Goal: Transaction & Acquisition: Purchase product/service

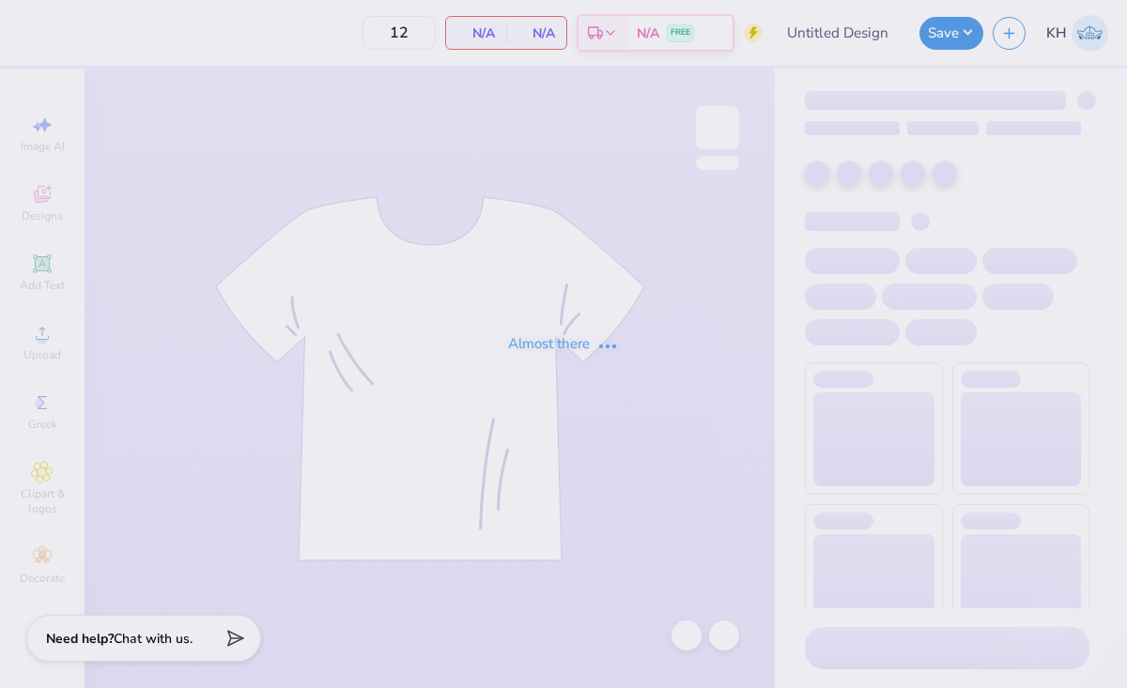
type input "hoi [DATE]"
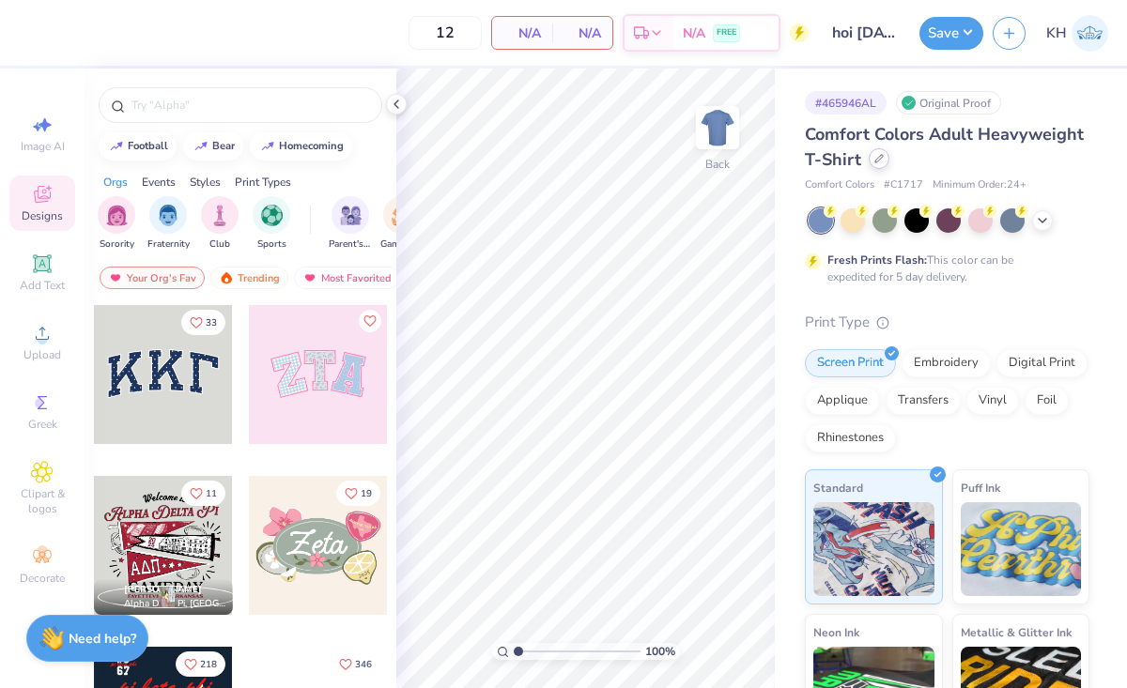
click at [870, 160] on div at bounding box center [879, 158] width 21 height 21
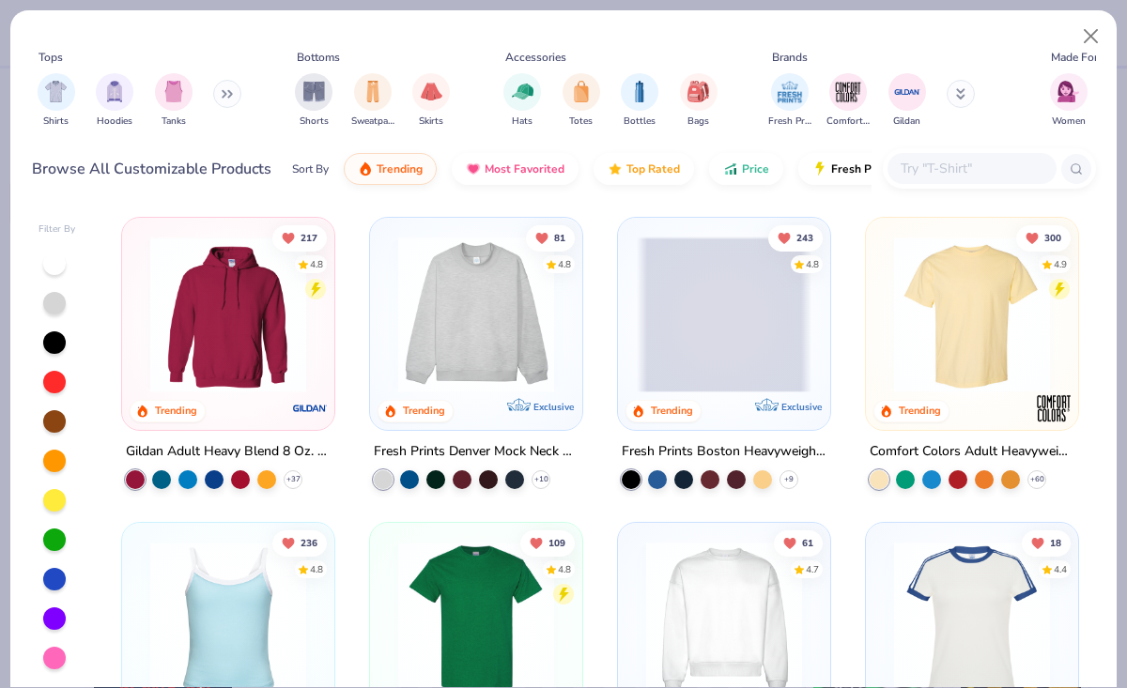
click at [923, 172] on input "text" at bounding box center [971, 169] width 145 height 22
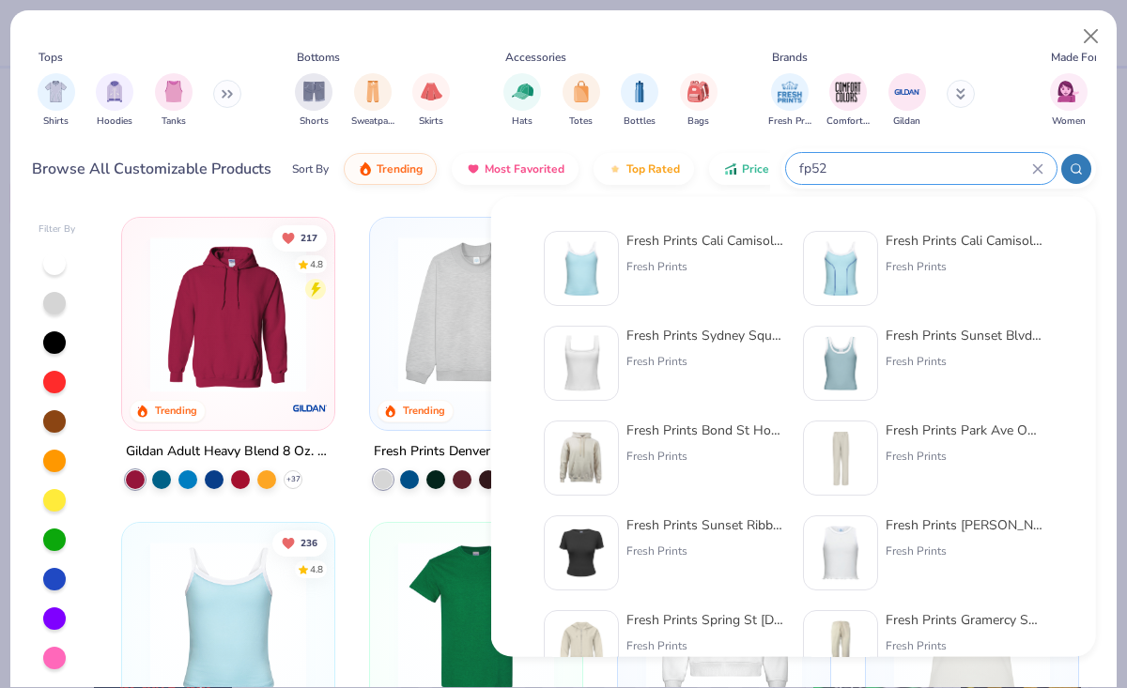
type input "fp52"
click at [579, 265] on img at bounding box center [581, 268] width 58 height 58
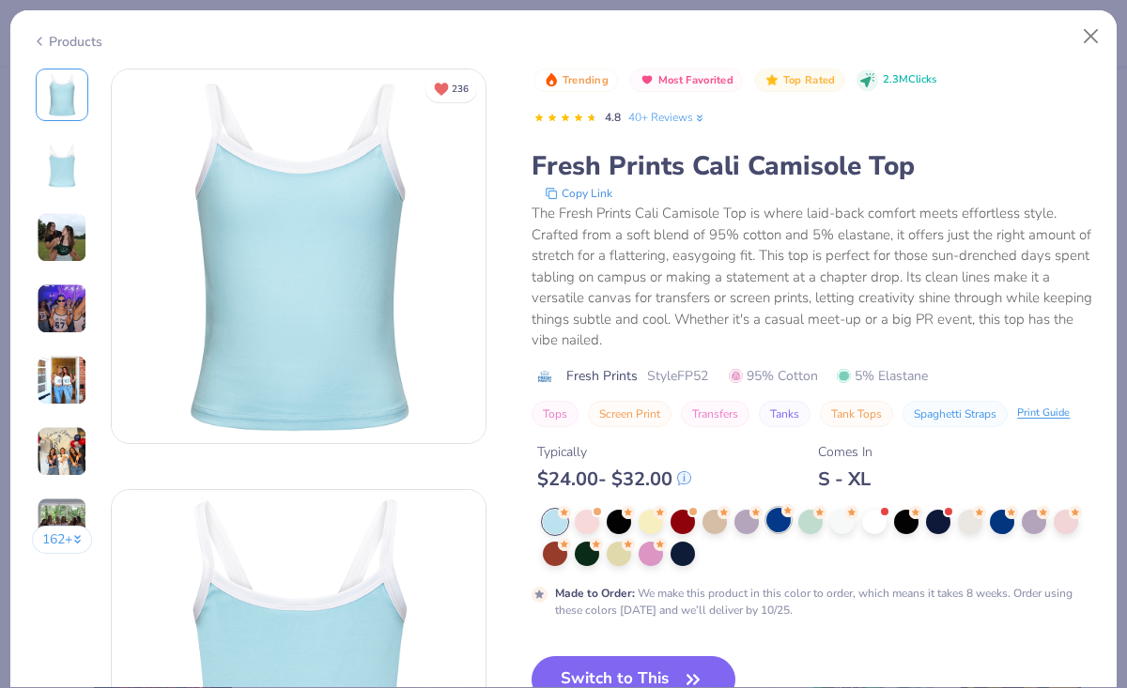
click at [780, 522] on div at bounding box center [778, 520] width 24 height 24
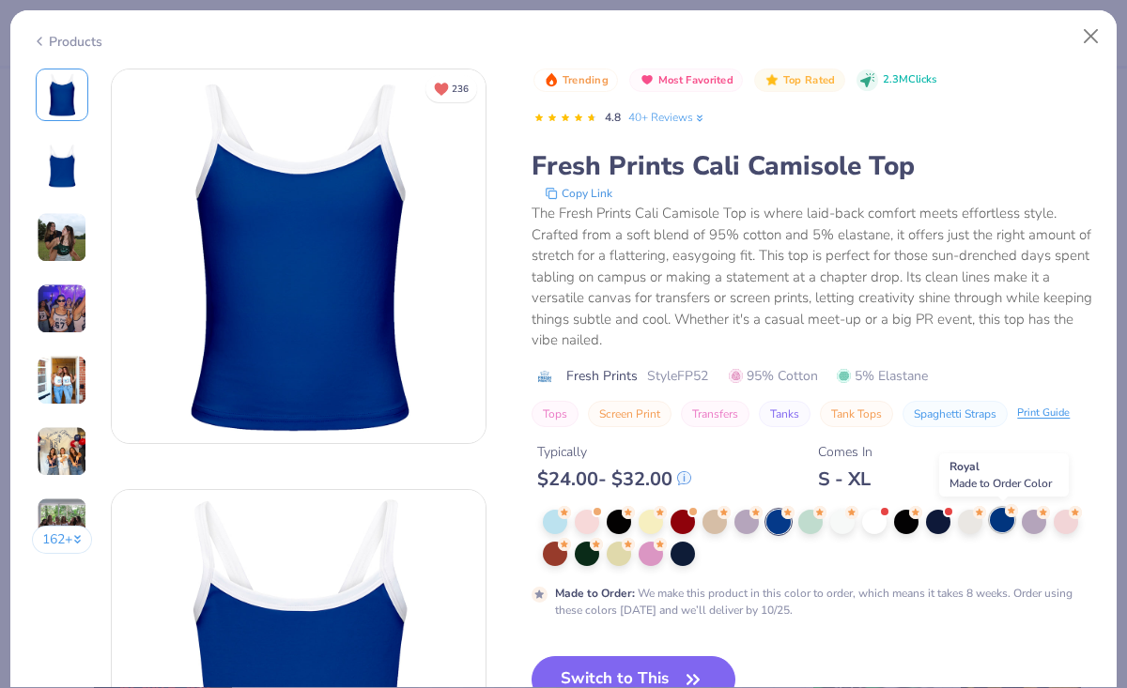
click at [999, 521] on div at bounding box center [1002, 520] width 24 height 24
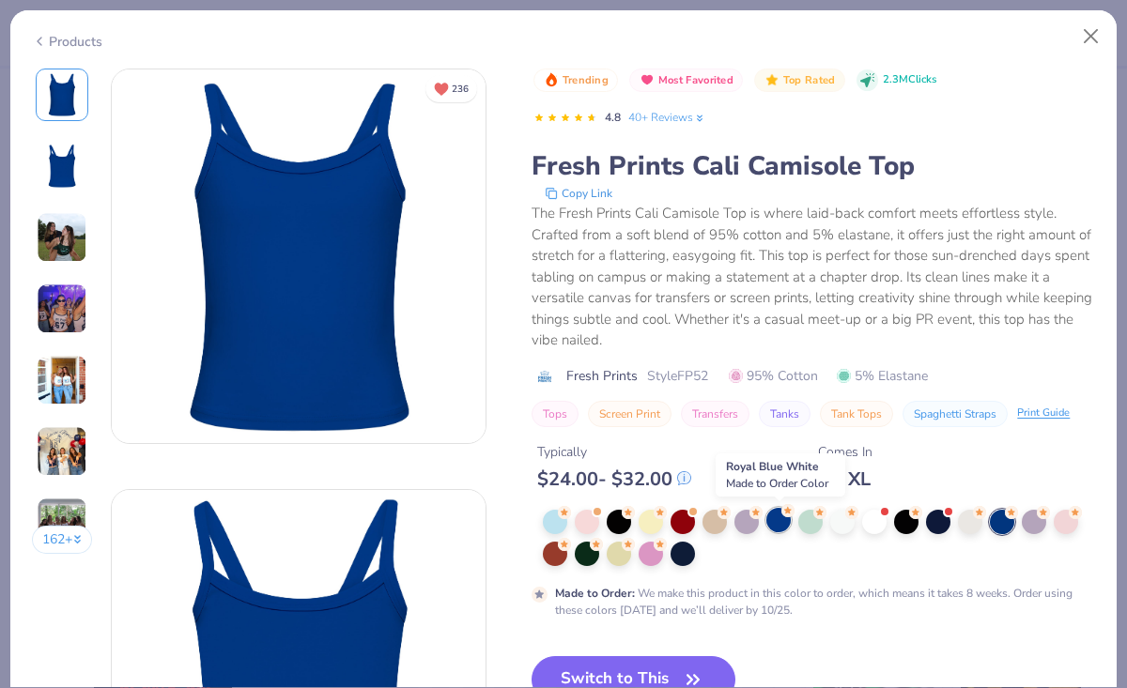
click at [778, 520] on div at bounding box center [778, 520] width 24 height 24
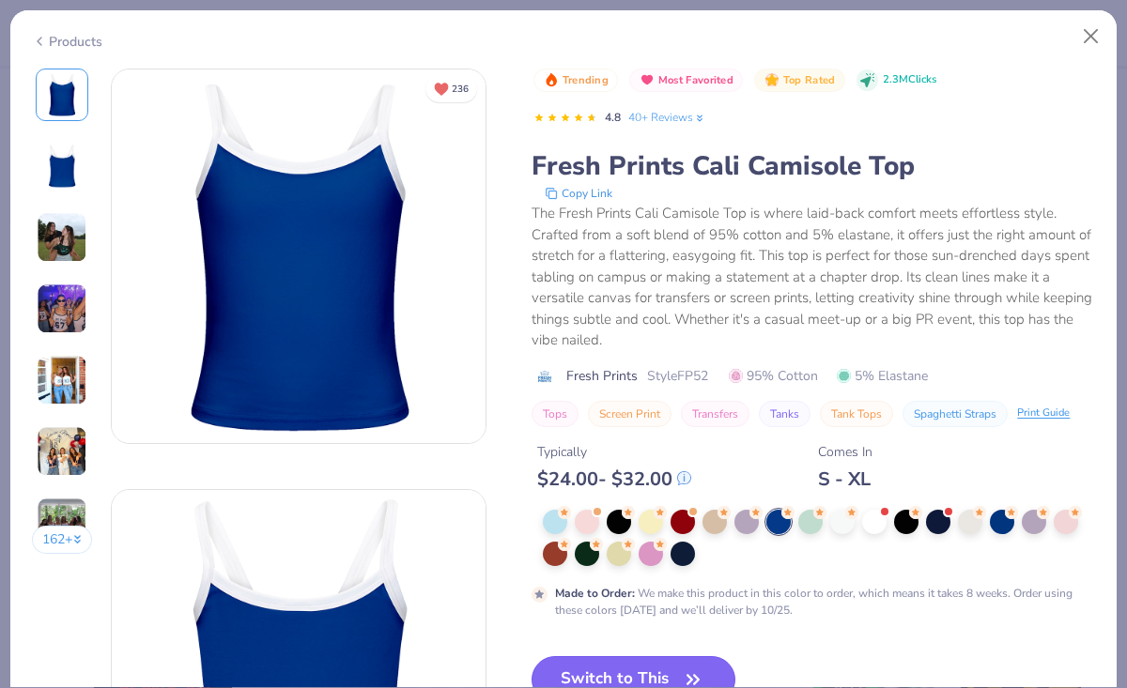
click at [667, 664] on button "Switch to This" at bounding box center [634, 679] width 204 height 47
type input "50"
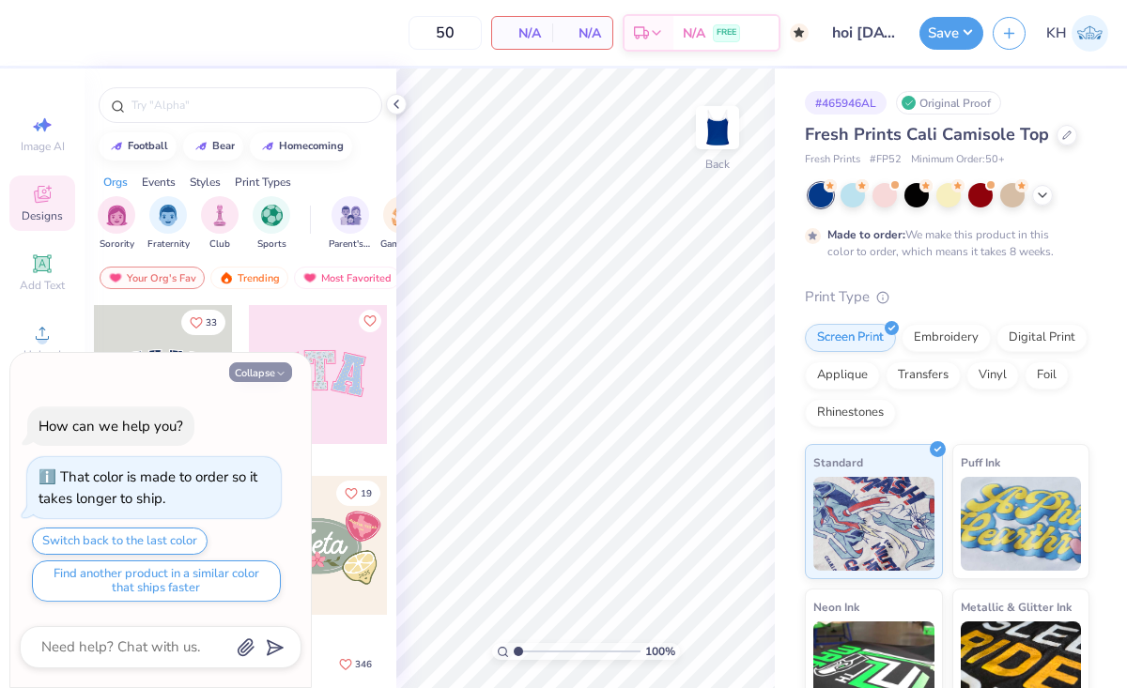
click at [259, 373] on button "Collapse" at bounding box center [260, 373] width 63 height 20
type textarea "x"
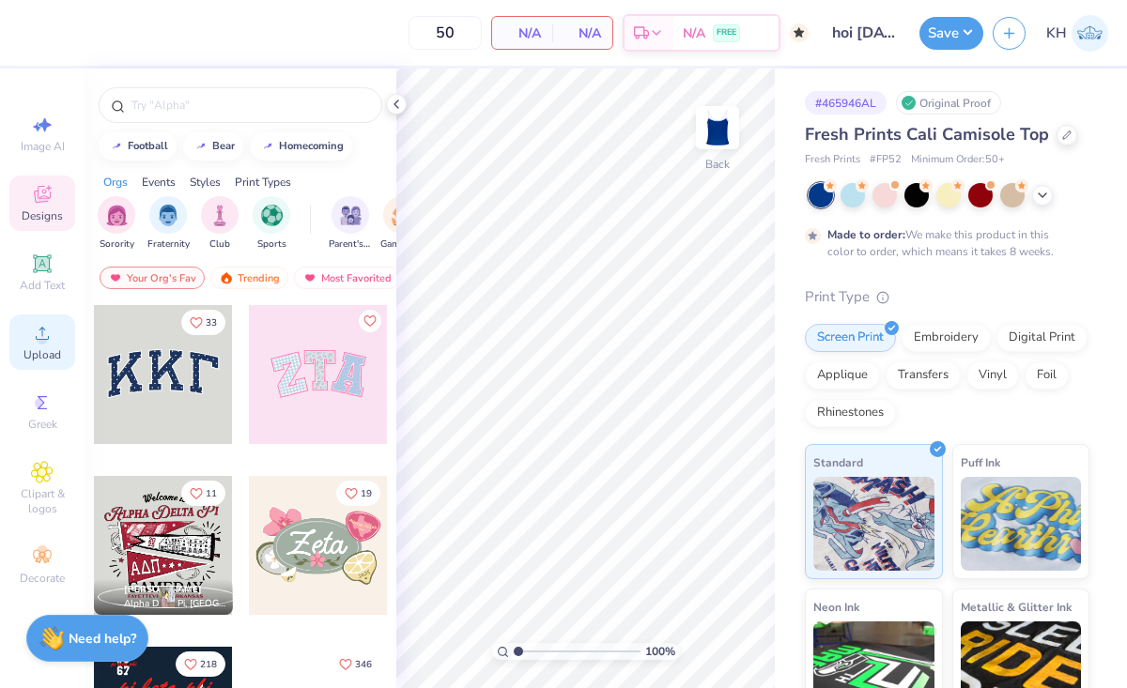
click at [26, 340] on div "Upload" at bounding box center [42, 342] width 66 height 55
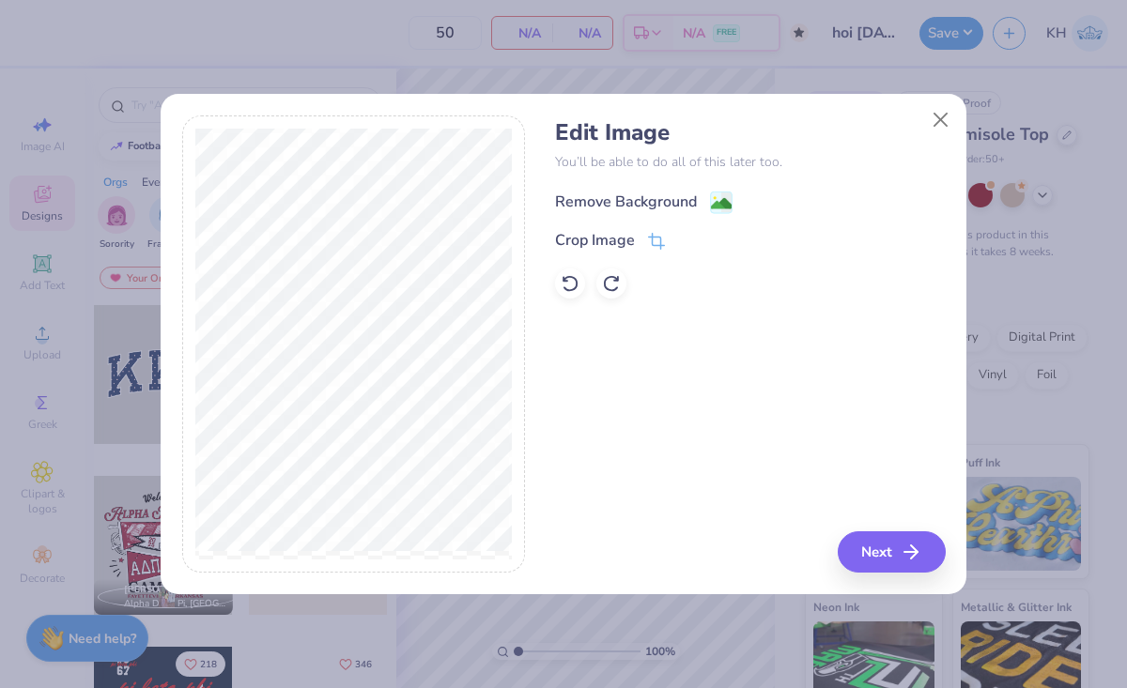
click at [722, 201] on image at bounding box center [721, 203] width 21 height 21
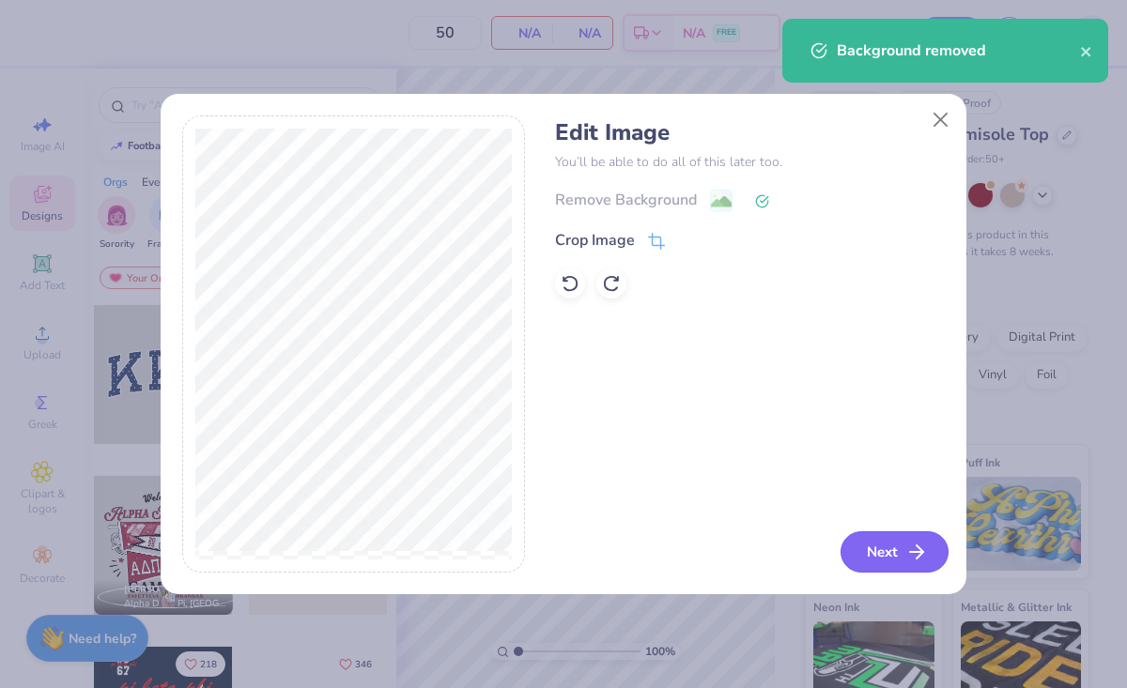
click at [884, 546] on button "Next" at bounding box center [895, 552] width 108 height 41
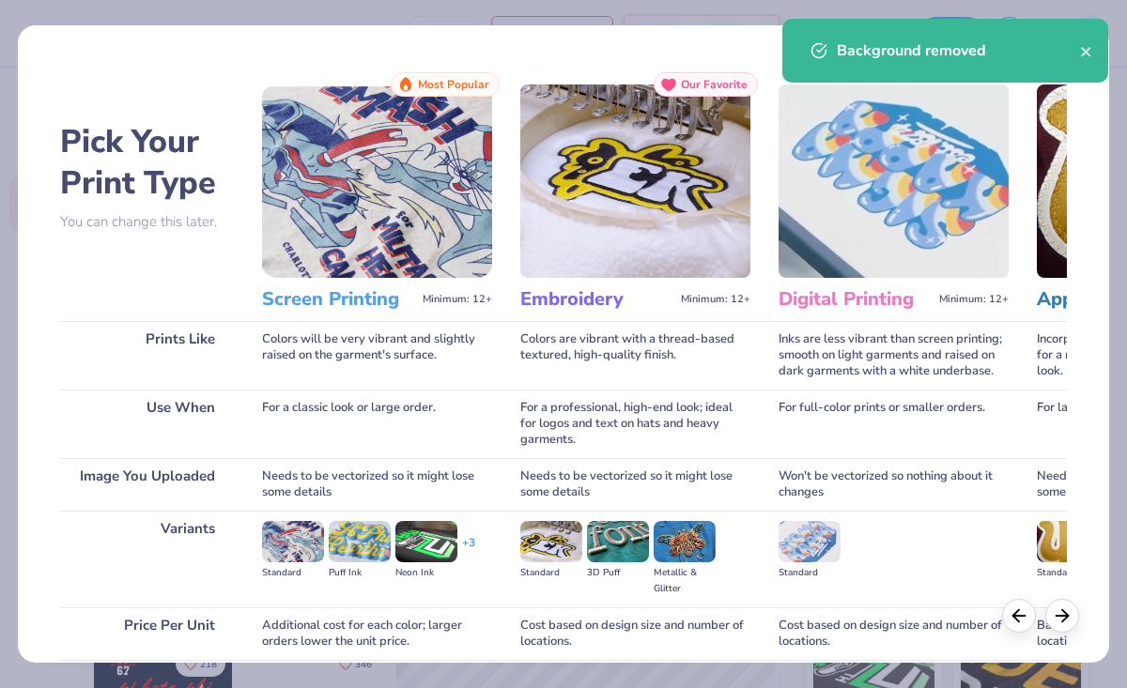
scroll to position [154, 0]
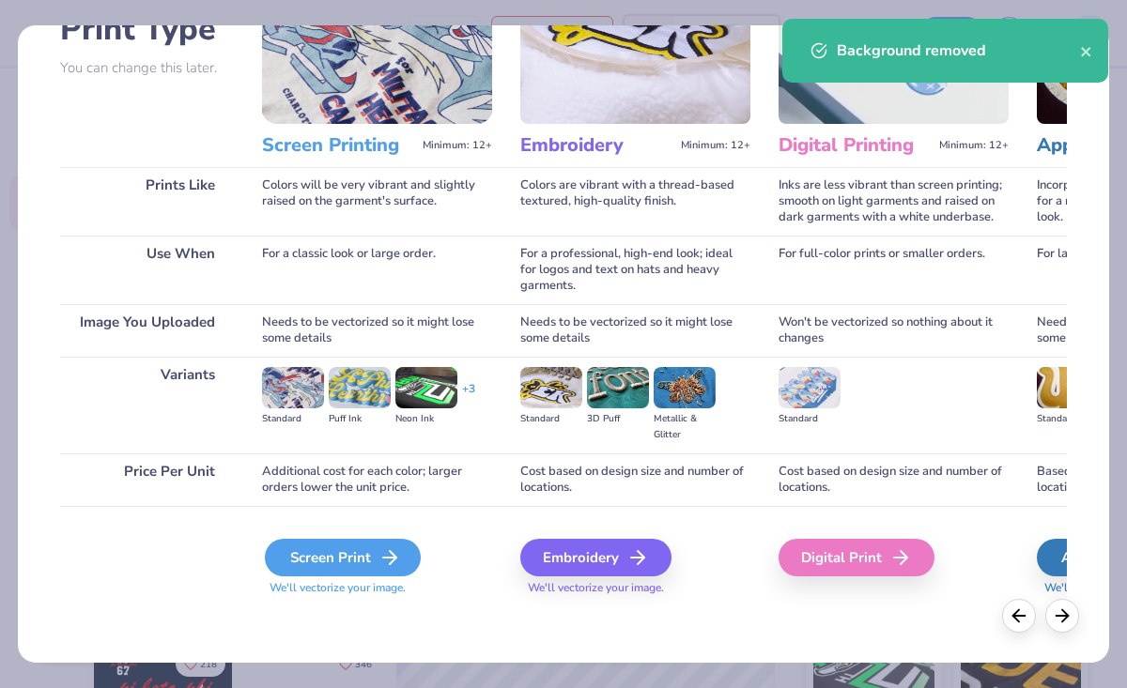
click at [331, 567] on div "Screen Print" at bounding box center [343, 558] width 156 height 38
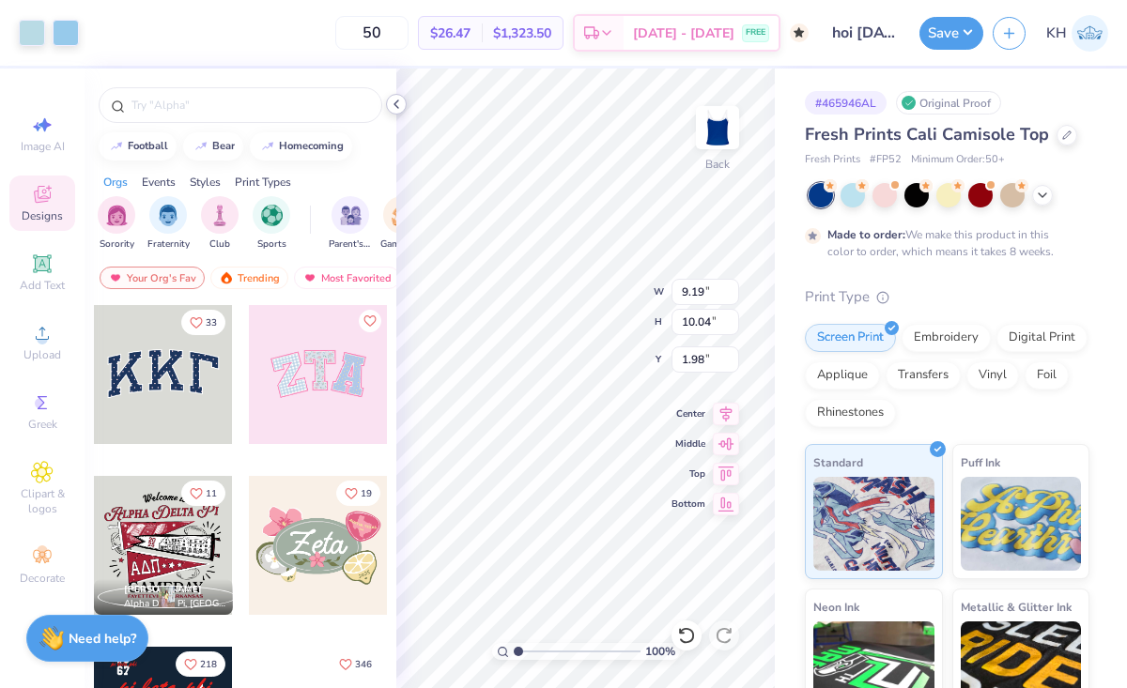
click at [396, 106] on polyline at bounding box center [396, 104] width 4 height 8
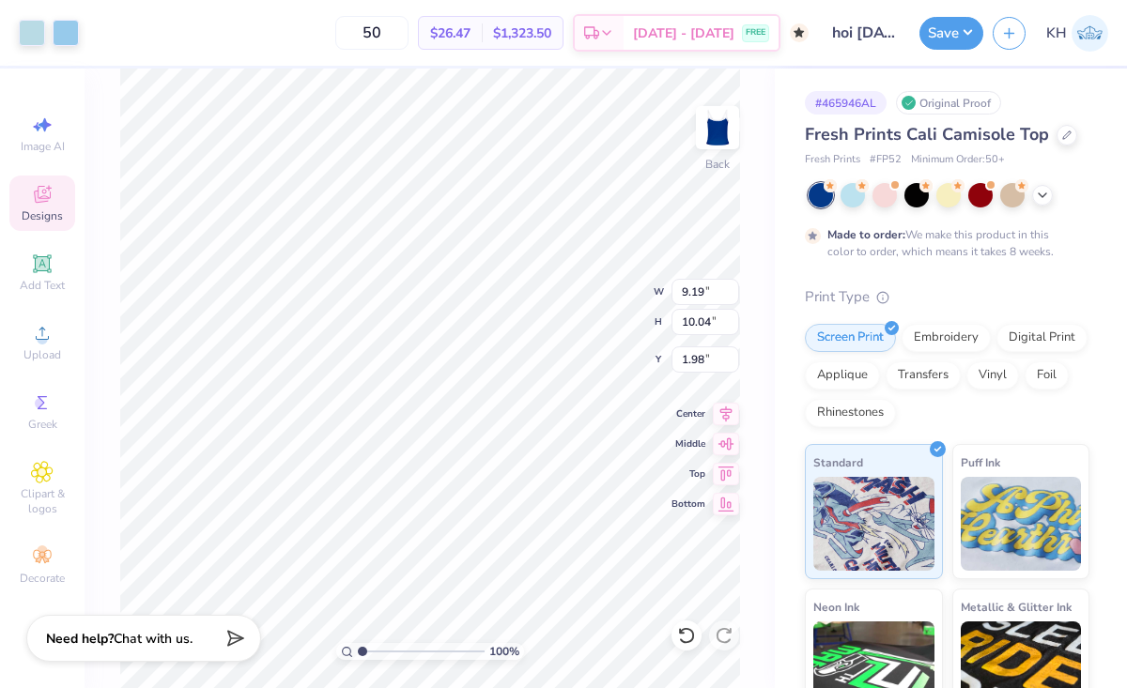
type input "7.08"
type input "7.74"
click at [730, 413] on icon at bounding box center [726, 411] width 26 height 23
type input "1.35"
click at [47, 285] on span "Add Text" at bounding box center [42, 285] width 45 height 15
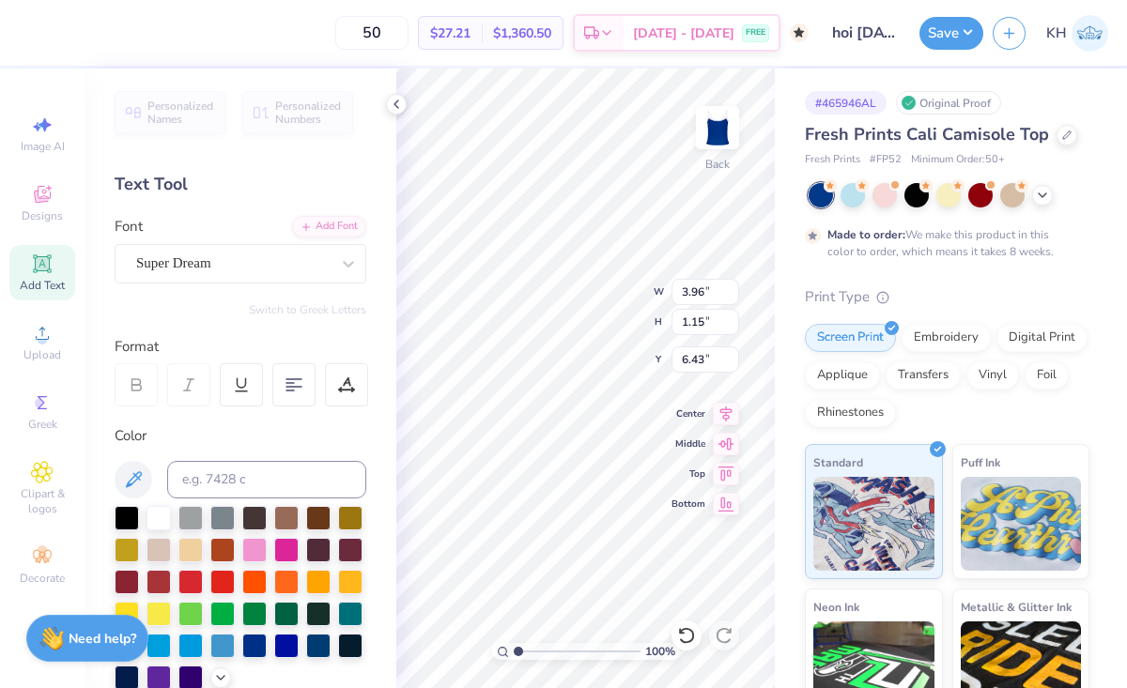
type textarea "T"
type textarea "Hawaii Club"
type input "4.04"
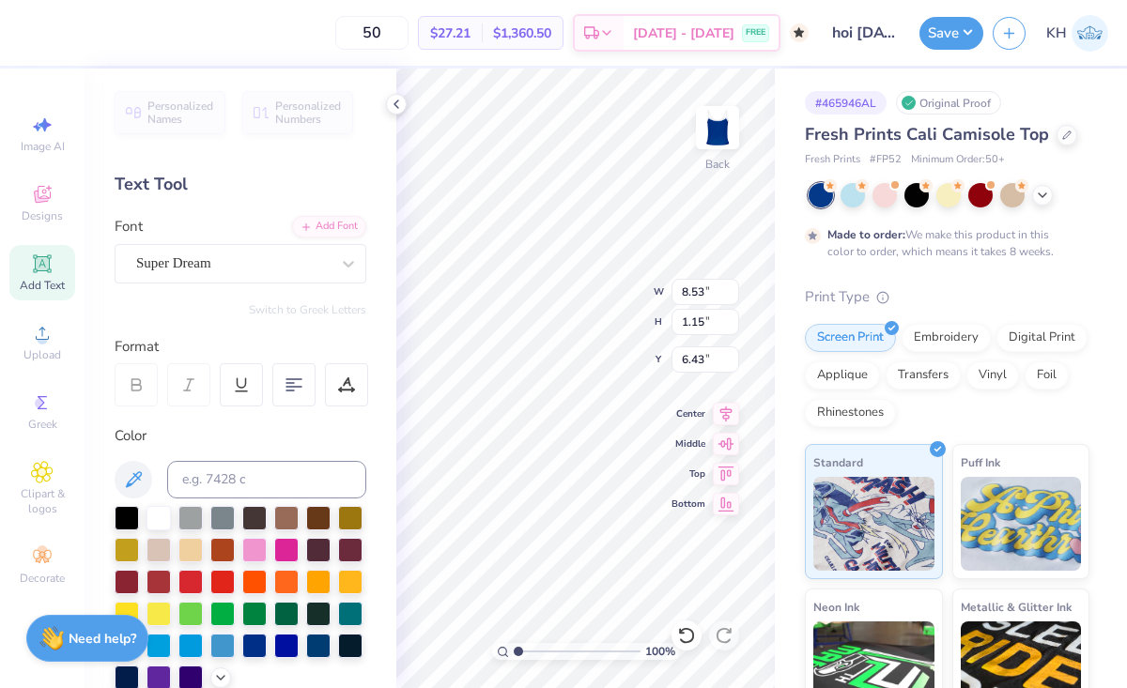
type input "0.54"
type input "7.03"
click at [97, 35] on div at bounding box center [99, 31] width 26 height 26
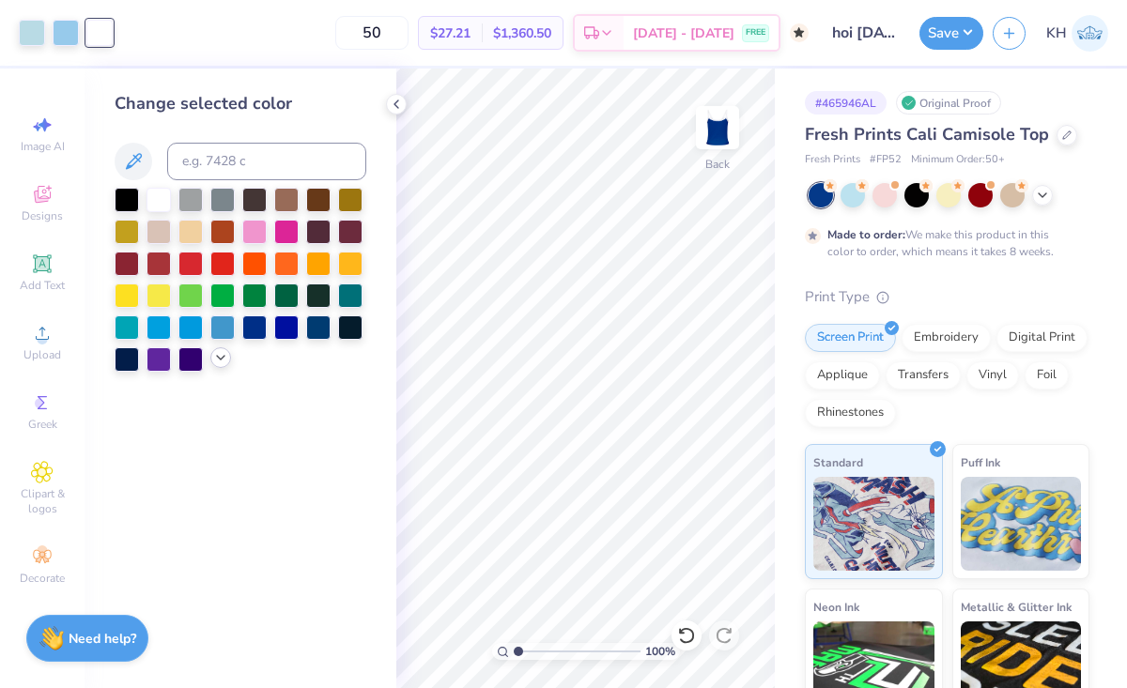
click at [223, 362] on icon at bounding box center [220, 357] width 15 height 15
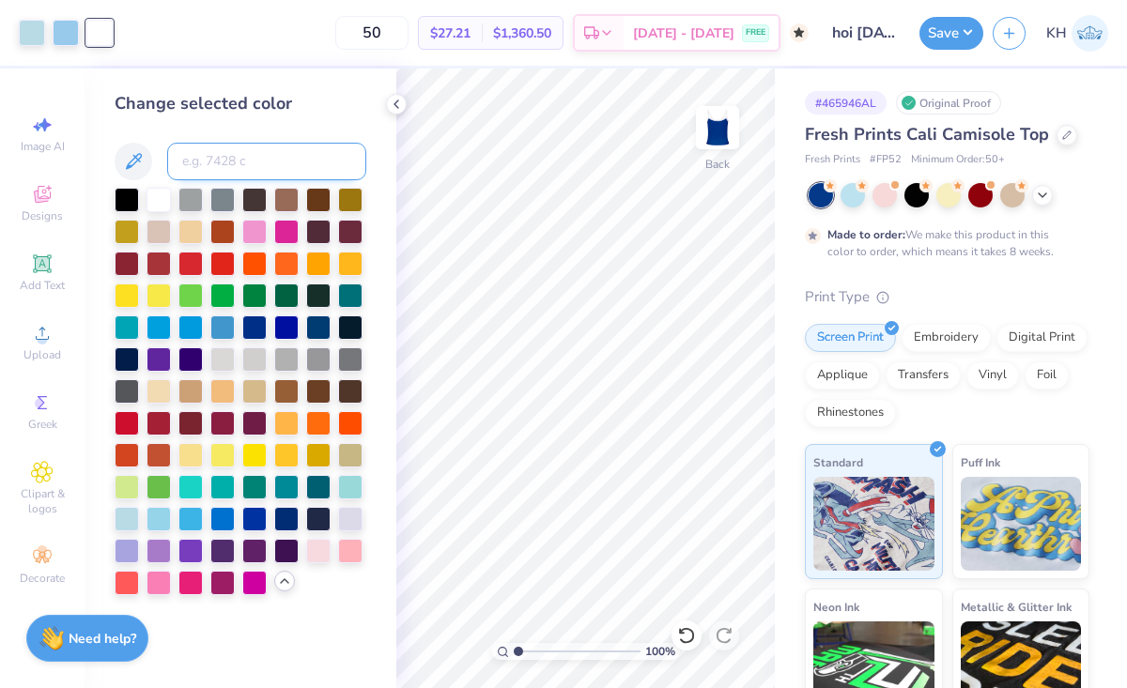
click at [238, 164] on input at bounding box center [266, 162] width 199 height 38
type input "291"
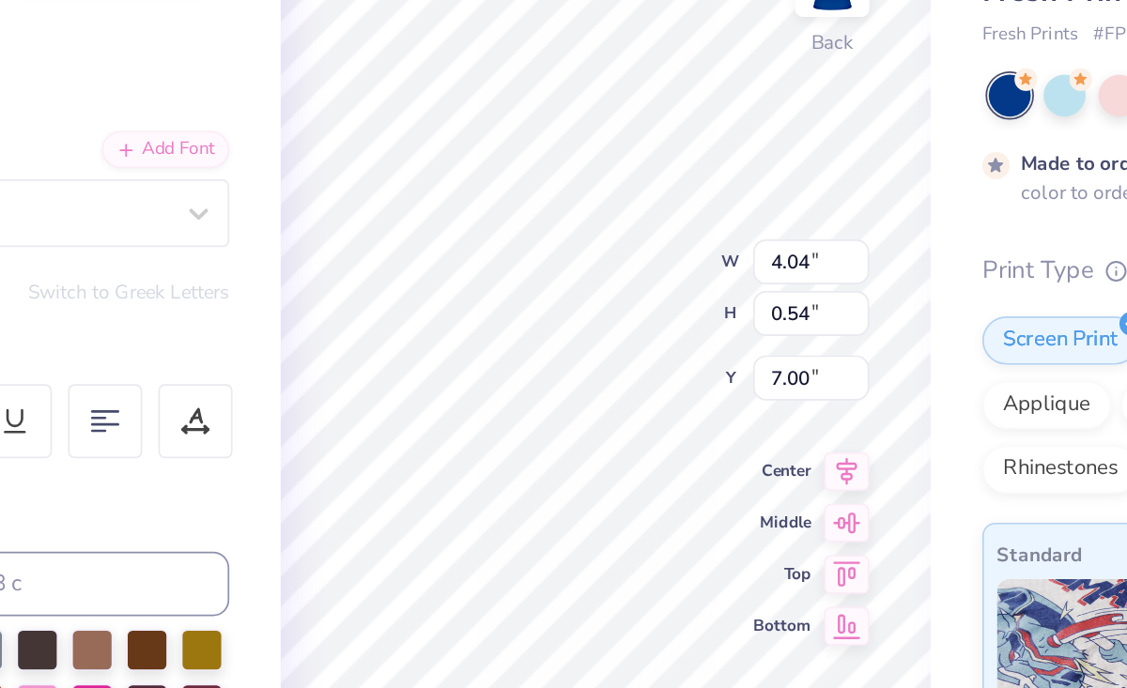
type input "4.67"
type input "2.35"
type input "0.32"
type input "5.42"
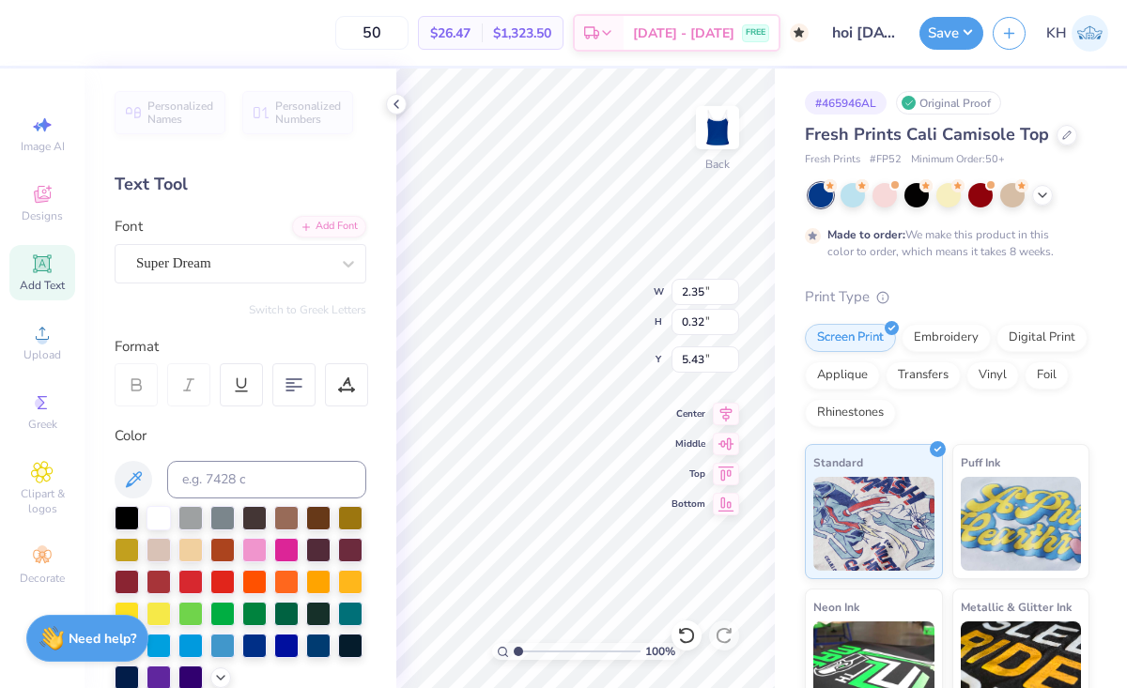
type input "9.08"
click at [960, 30] on button "Save" at bounding box center [951, 30] width 64 height 33
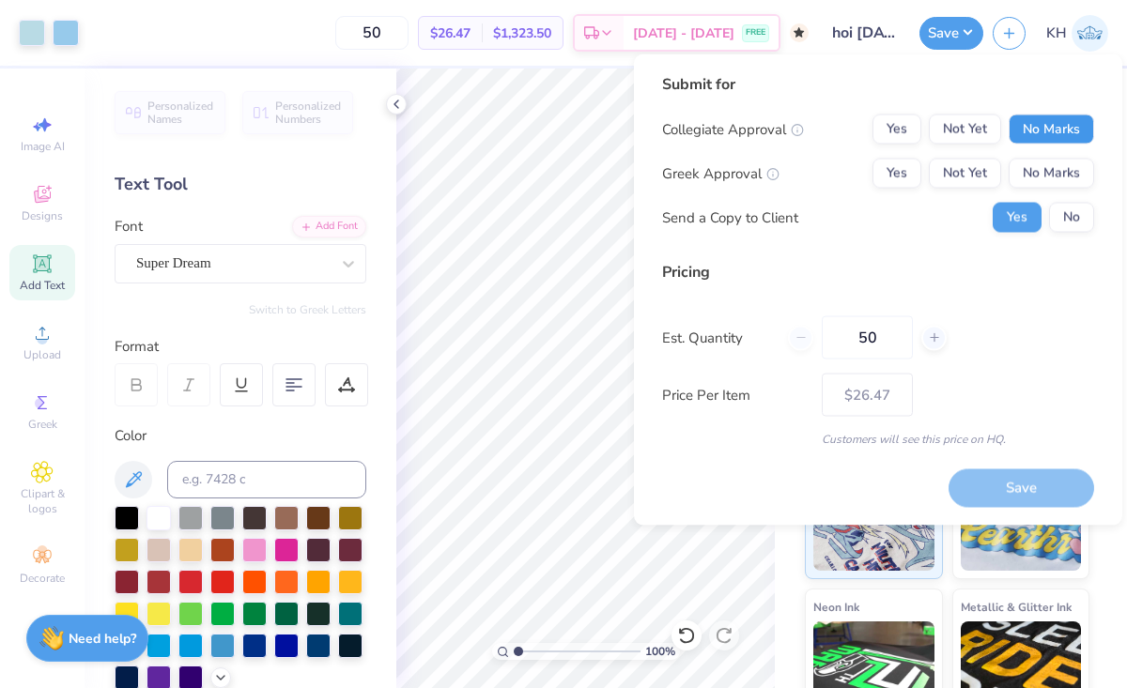
click at [1056, 130] on button "No Marks" at bounding box center [1051, 130] width 85 height 30
click at [1061, 182] on button "No Marks" at bounding box center [1051, 174] width 85 height 30
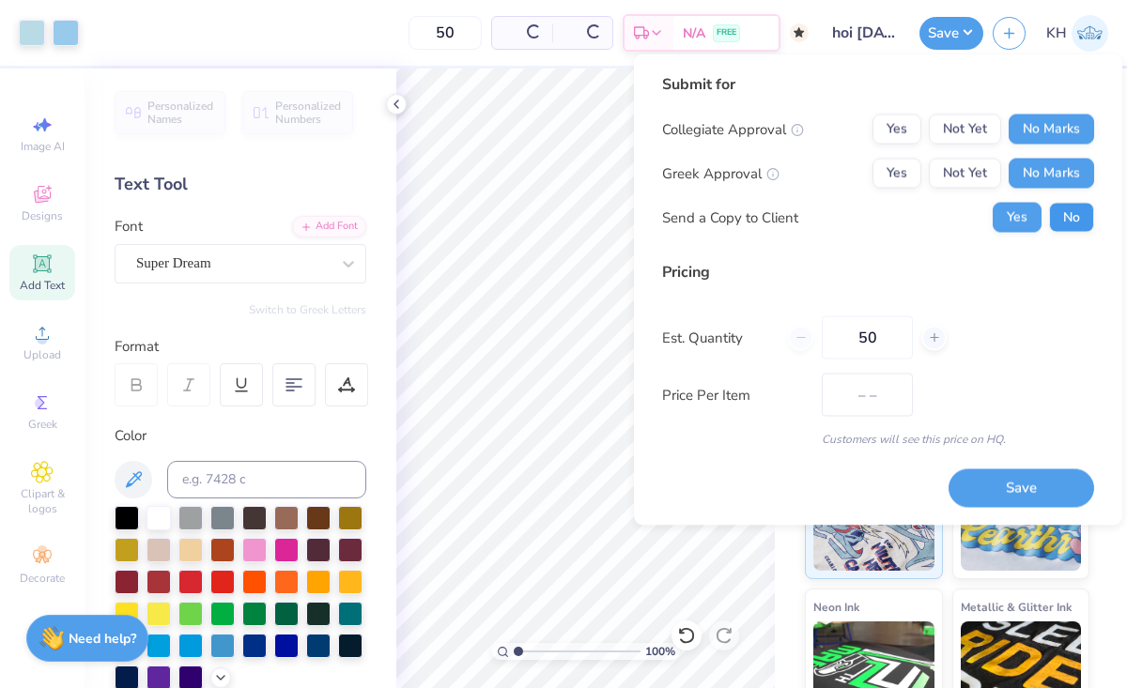
type input "$26.47"
click at [1071, 214] on button "No" at bounding box center [1071, 218] width 45 height 30
click at [879, 336] on input "50" at bounding box center [867, 337] width 91 height 43
type input "5"
type input "0"
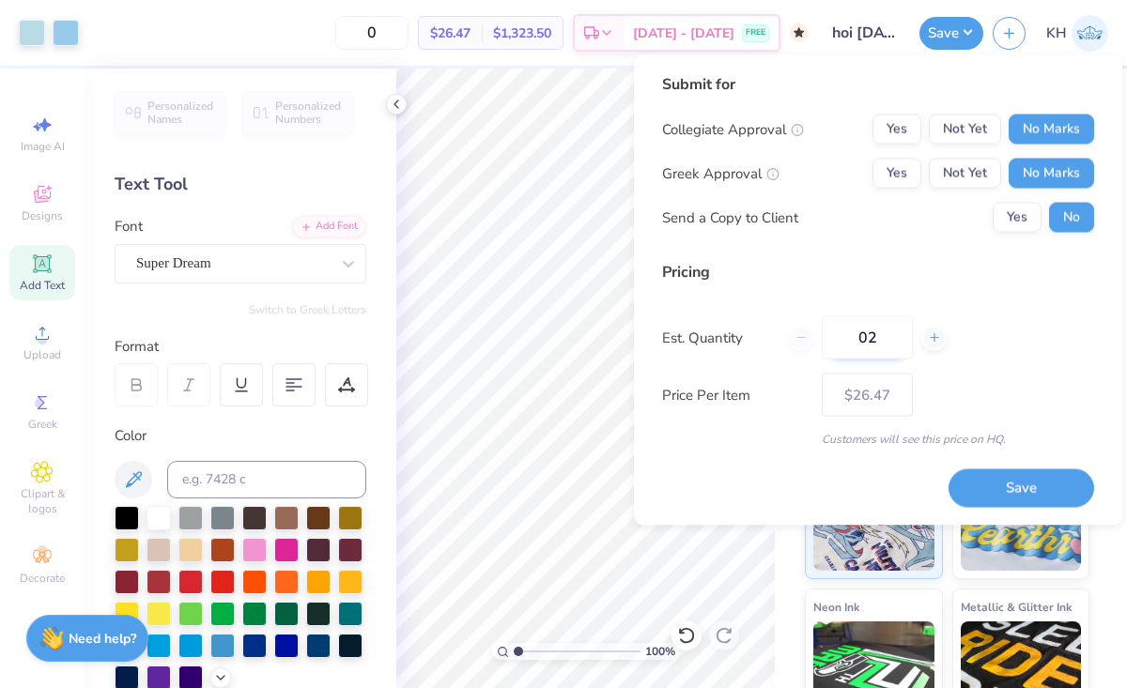
type input "020"
type input "20"
type input "0"
type input "020"
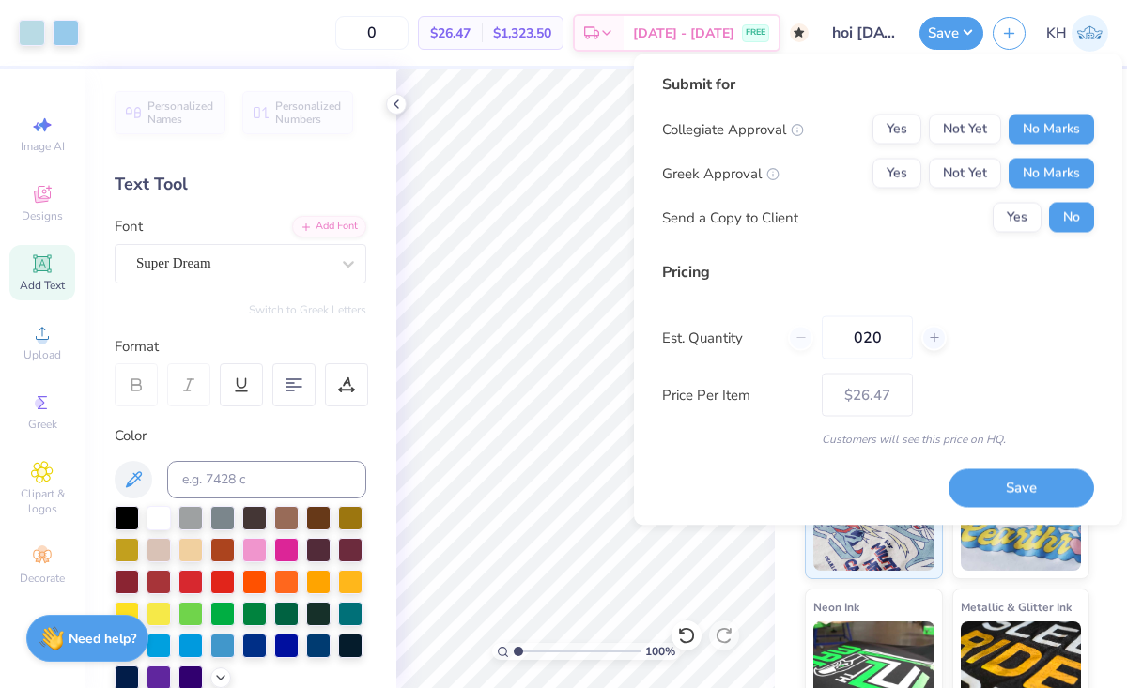
type input "20"
type input "50"
click at [1026, 493] on div "Submit for Collegiate Approval Yes Not Yet No Marks Greek Approval Yes Not Yet …" at bounding box center [878, 290] width 432 height 434
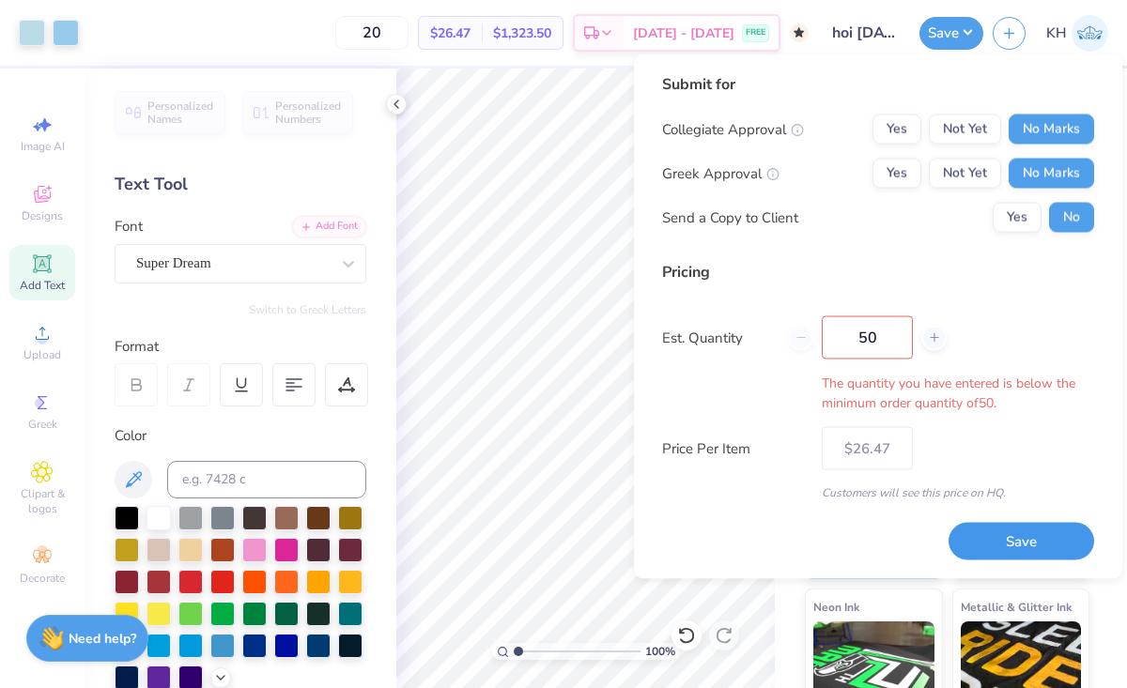
type input "50"
click at [1000, 549] on button "Save" at bounding box center [1022, 541] width 146 height 39
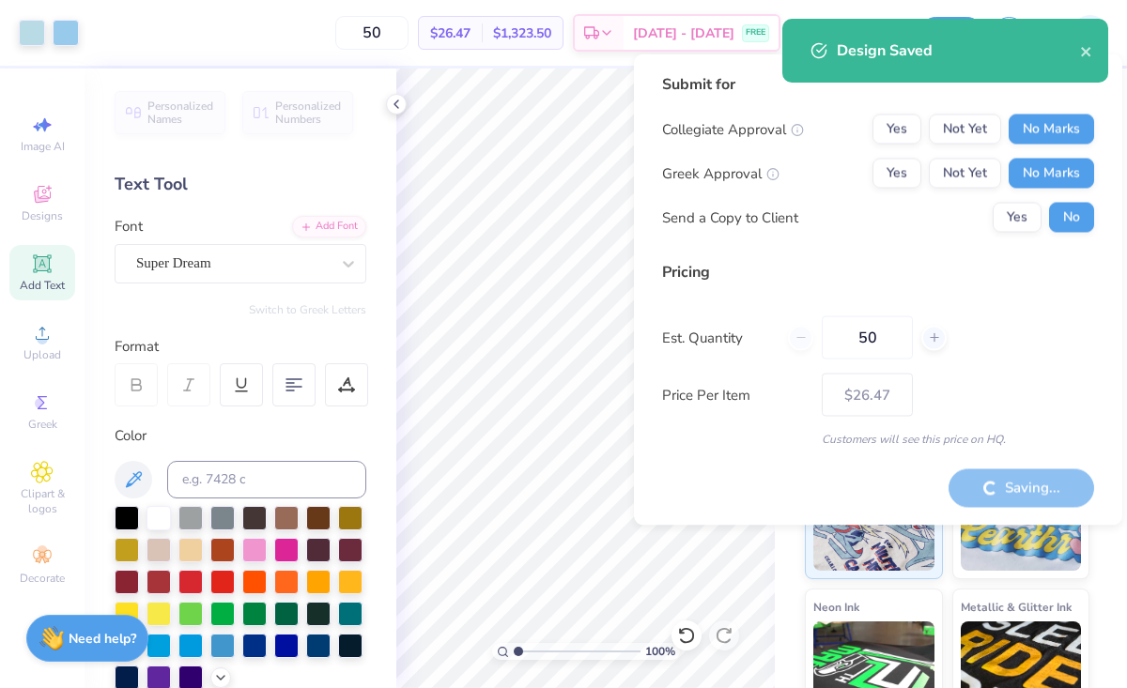
type input "– –"
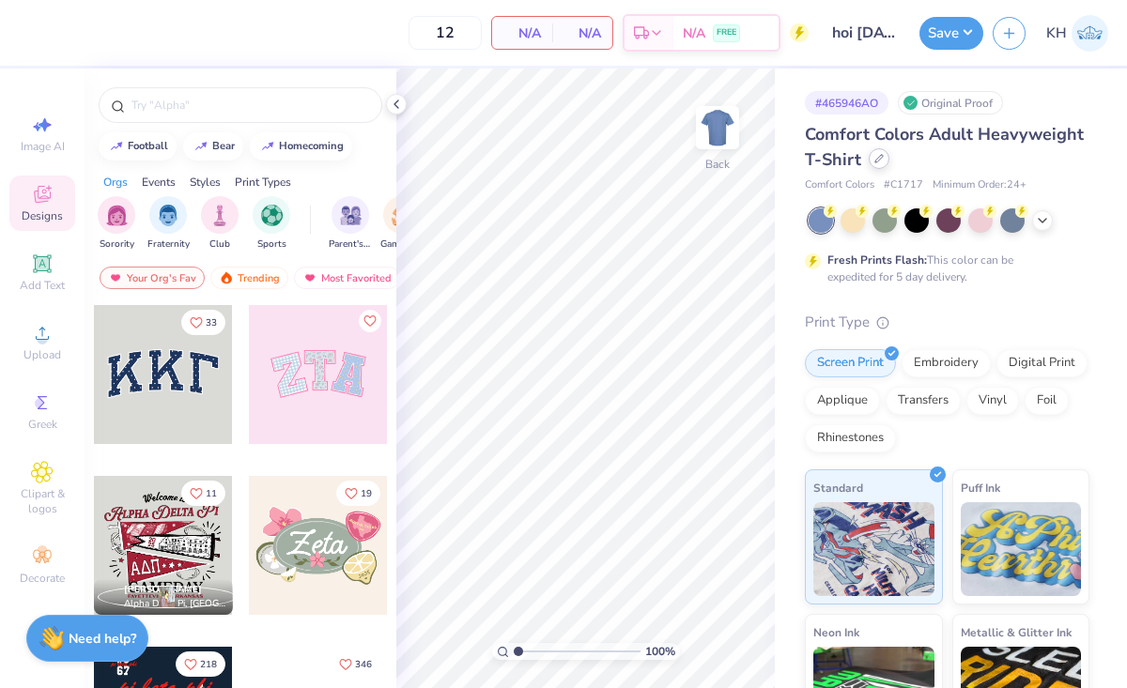
click at [875, 169] on div "Comfort Colors Adult Heavyweight T-Shirt" at bounding box center [947, 147] width 285 height 51
click at [875, 163] on div at bounding box center [879, 158] width 21 height 21
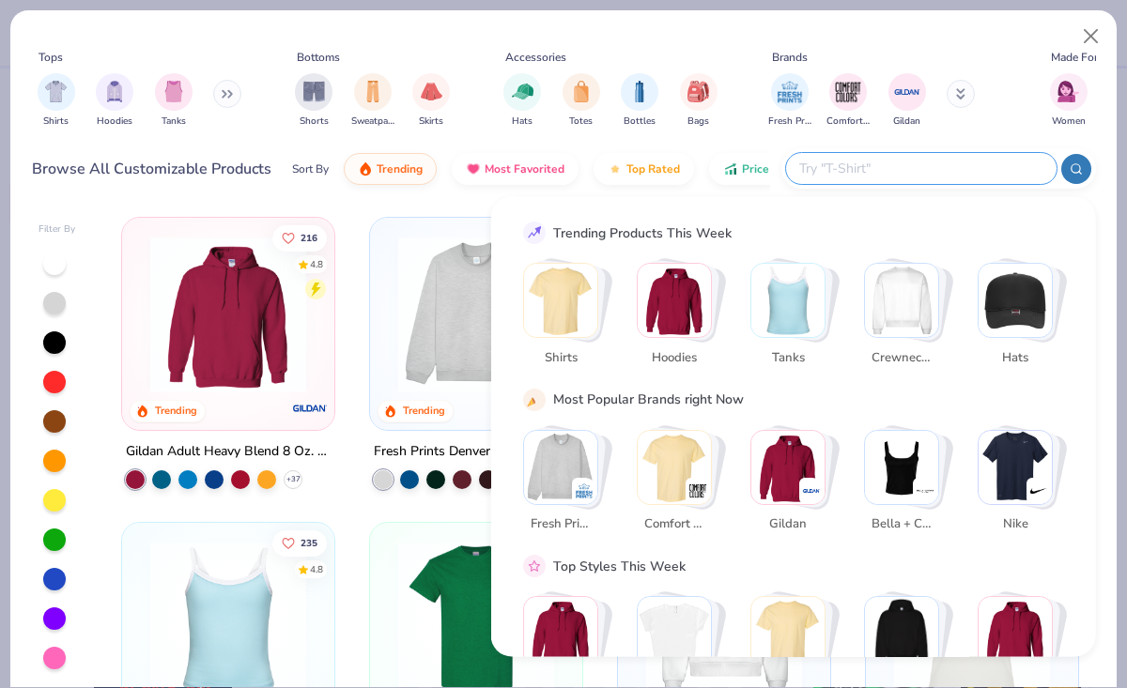
click at [916, 170] on input "text" at bounding box center [920, 169] width 246 height 22
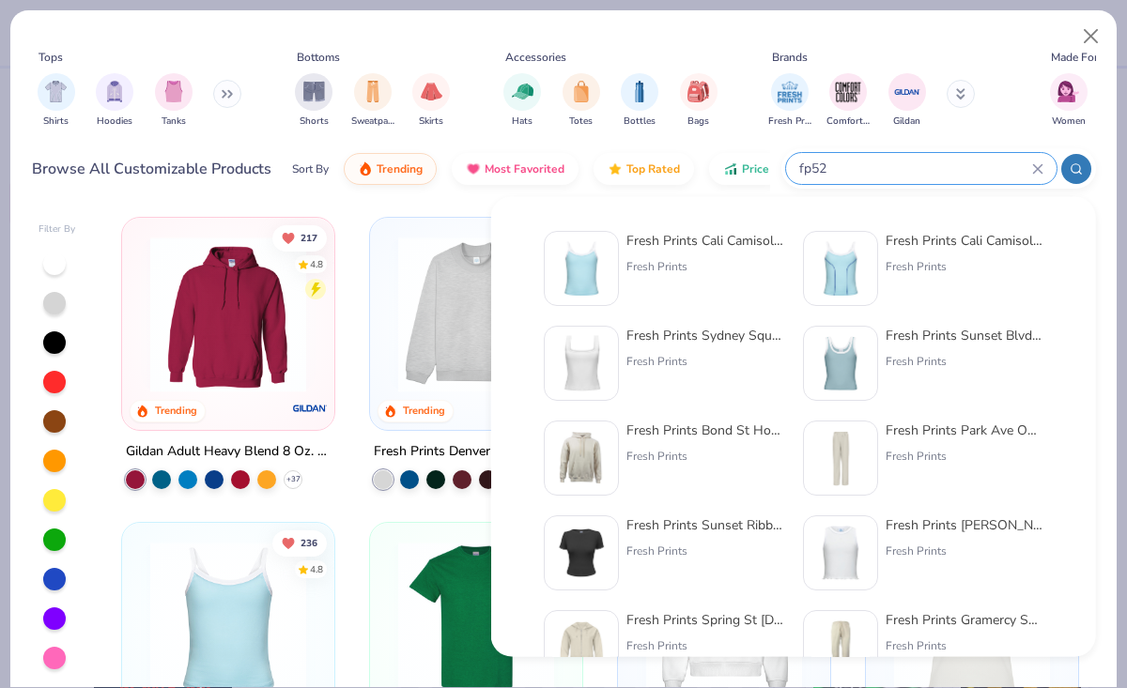
type input "fp52"
click at [586, 364] on img at bounding box center [581, 363] width 58 height 58
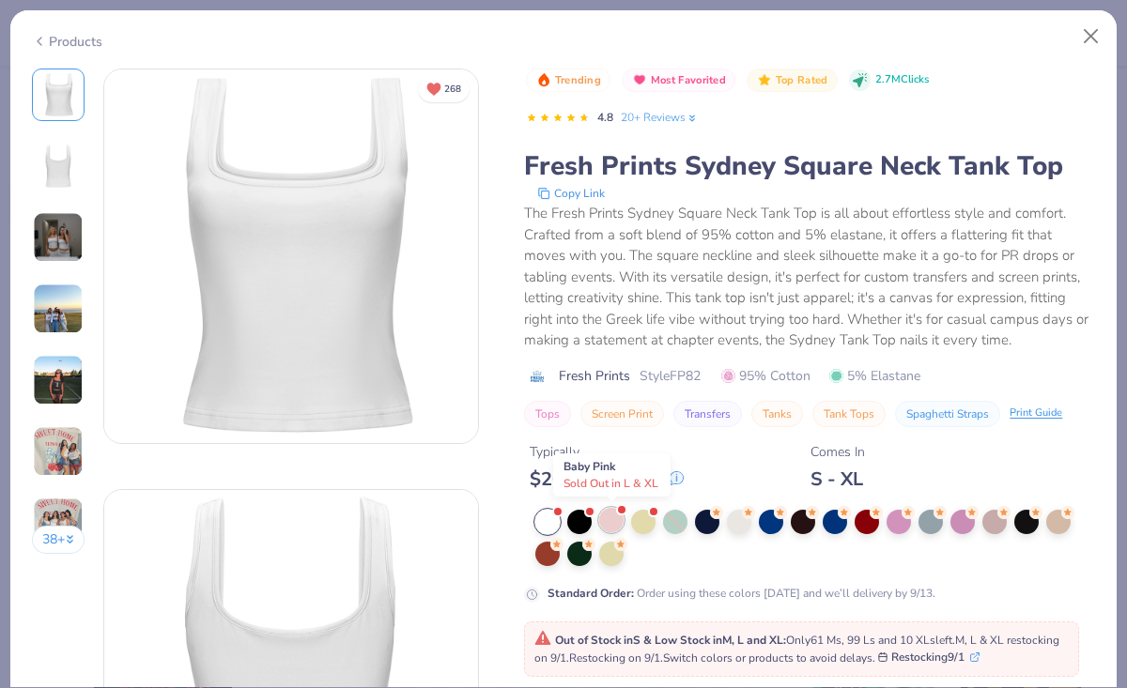
click at [606, 521] on div at bounding box center [611, 520] width 24 height 24
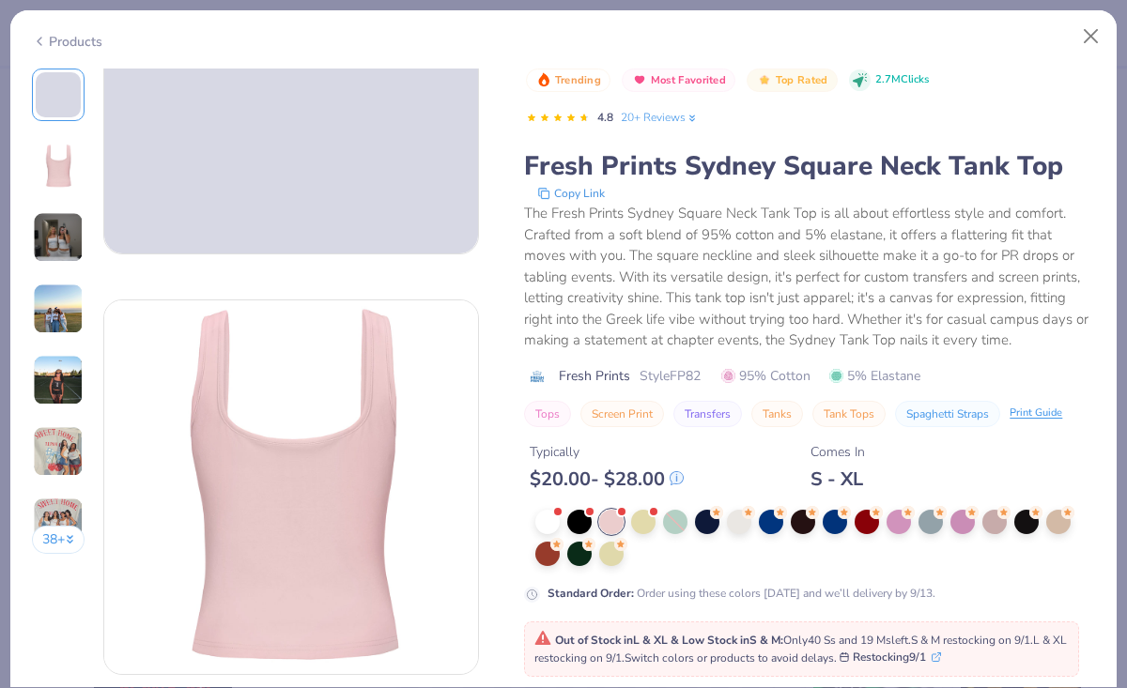
scroll to position [199, 0]
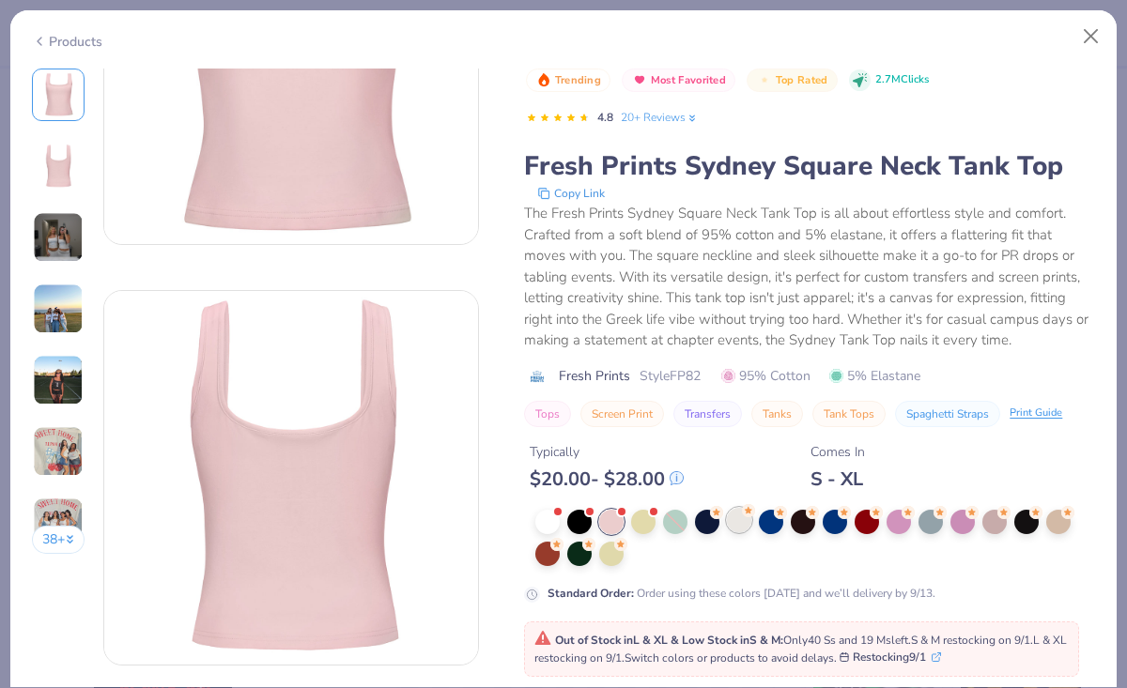
click at [737, 523] on div at bounding box center [739, 520] width 24 height 24
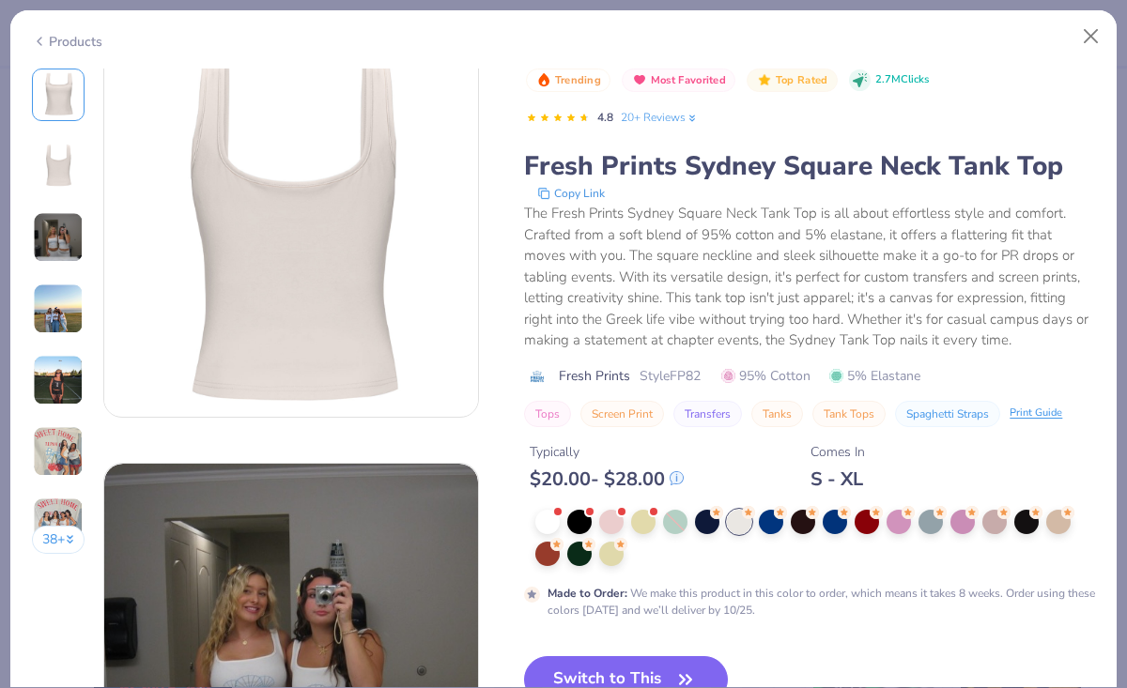
scroll to position [475, 0]
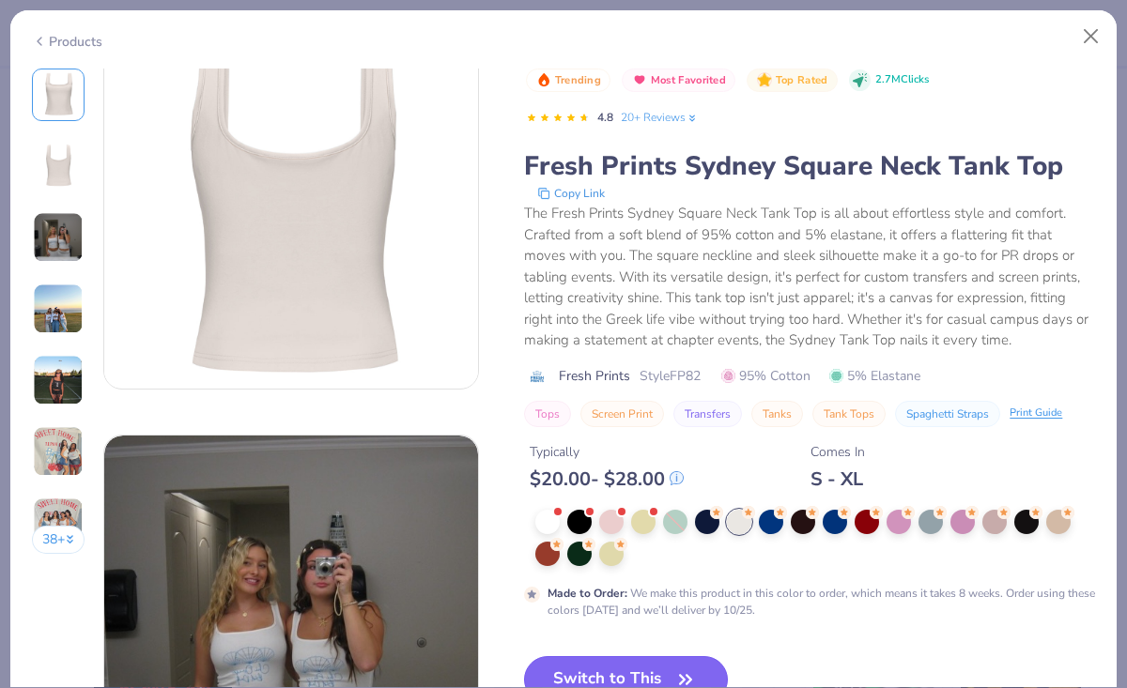
click at [656, 673] on button "Switch to This" at bounding box center [626, 679] width 204 height 47
type input "50"
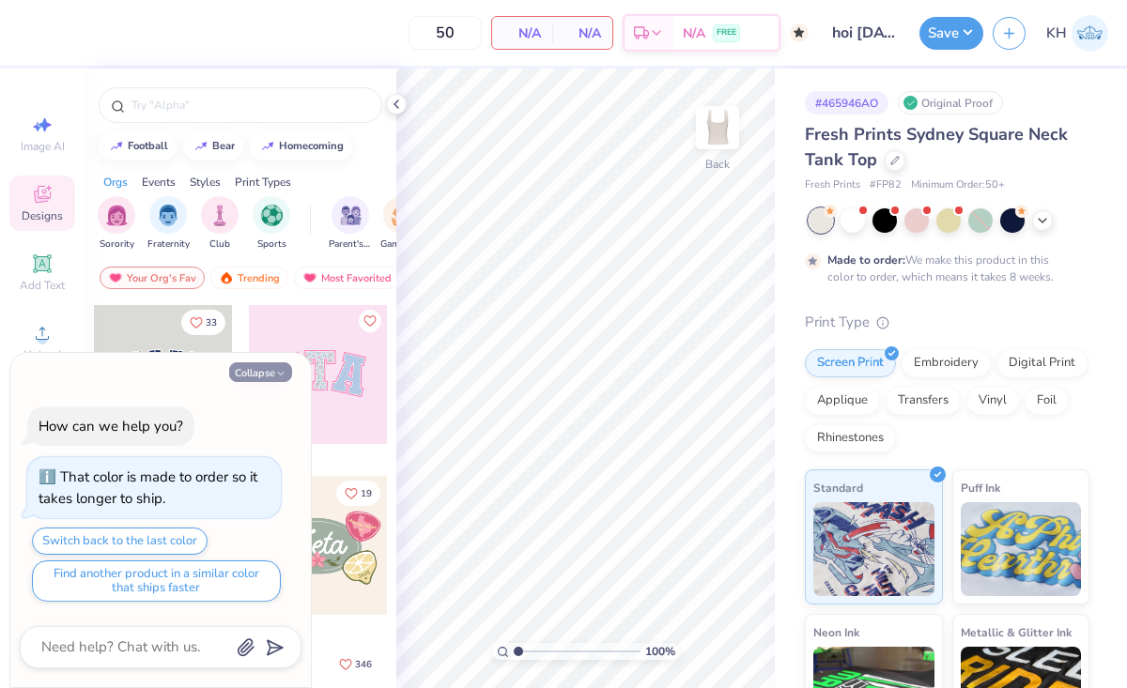
click at [273, 378] on button "Collapse" at bounding box center [260, 373] width 63 height 20
type textarea "x"
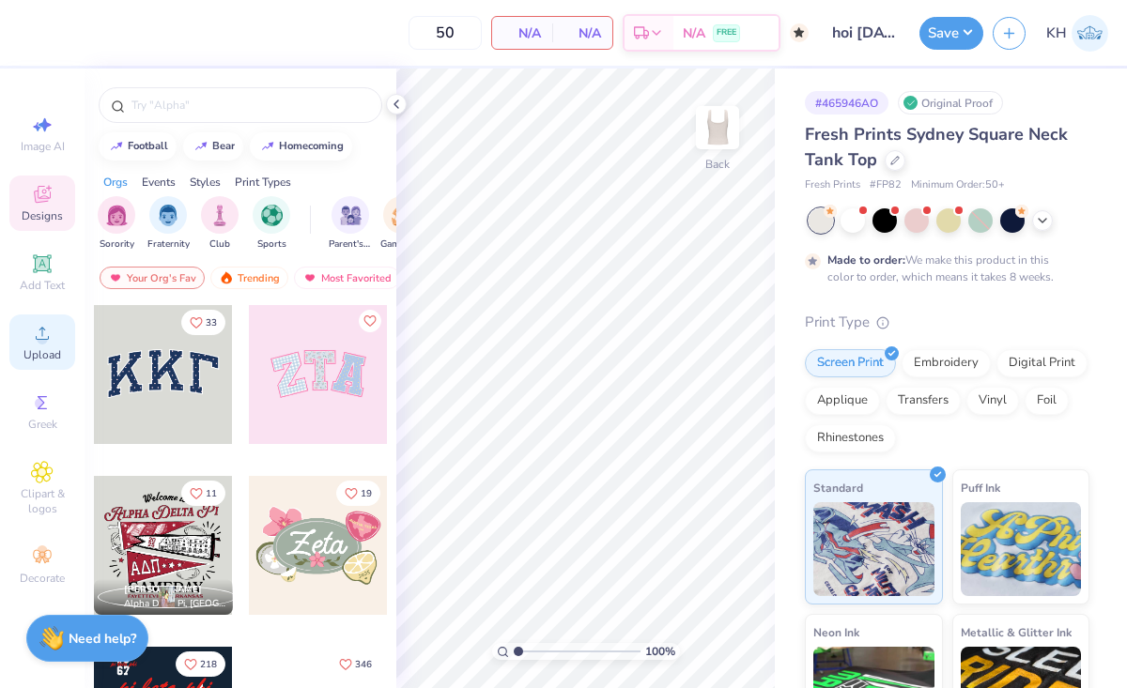
click at [23, 340] on div "Upload" at bounding box center [42, 342] width 66 height 55
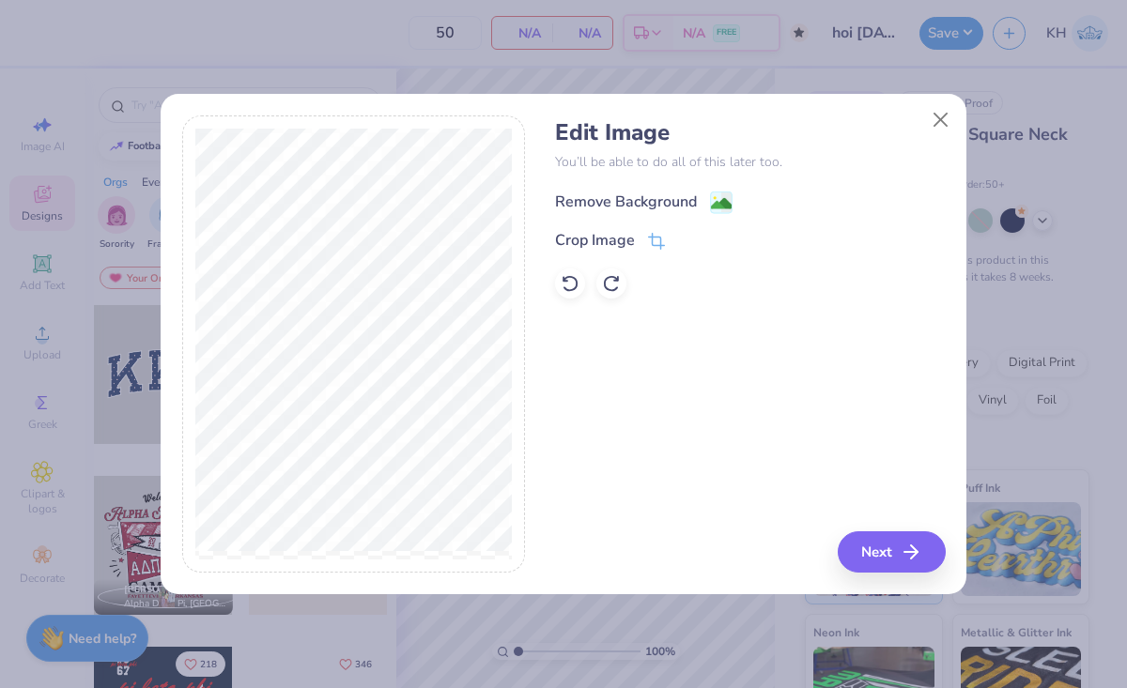
click at [718, 196] on image at bounding box center [721, 203] width 21 height 21
click at [879, 562] on button "Next" at bounding box center [895, 552] width 108 height 41
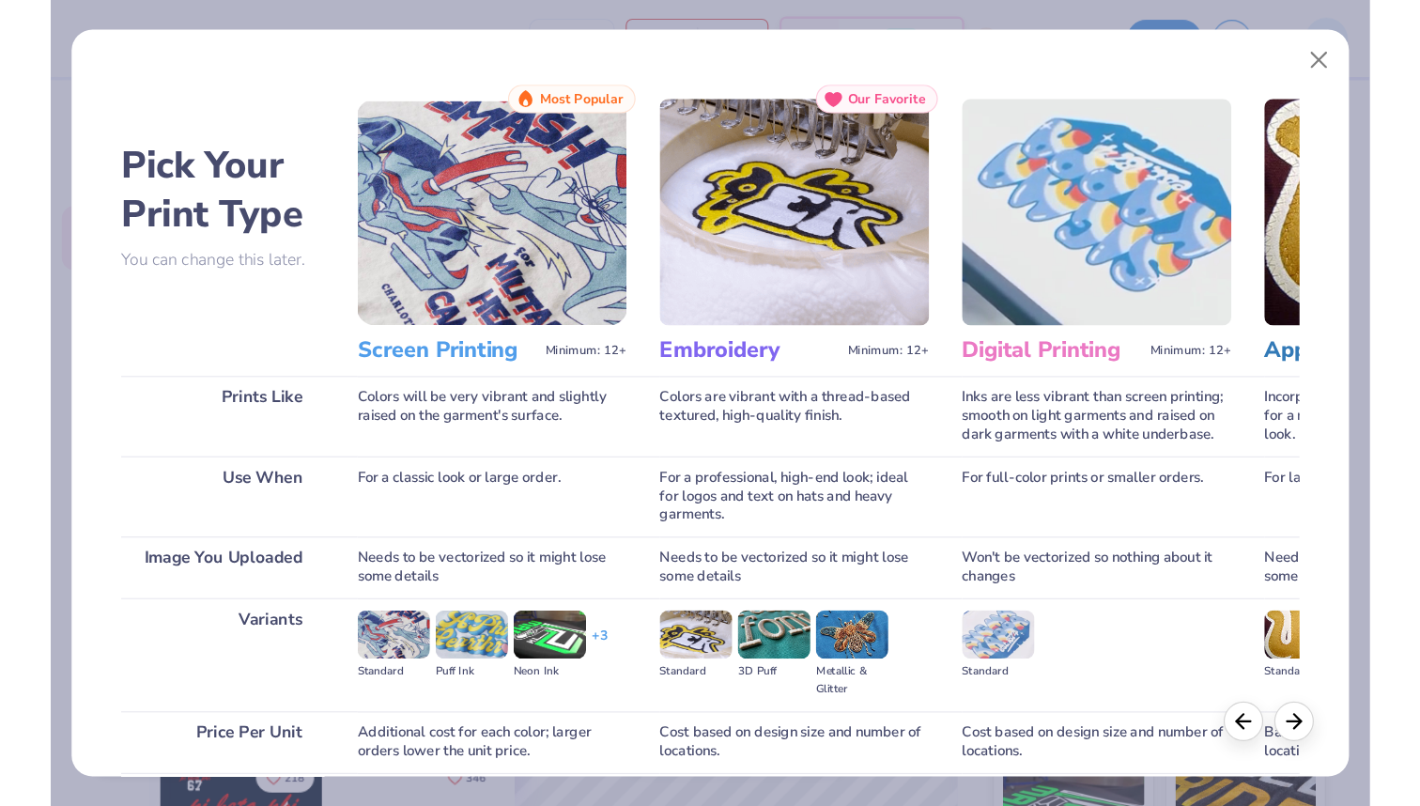
scroll to position [154, 0]
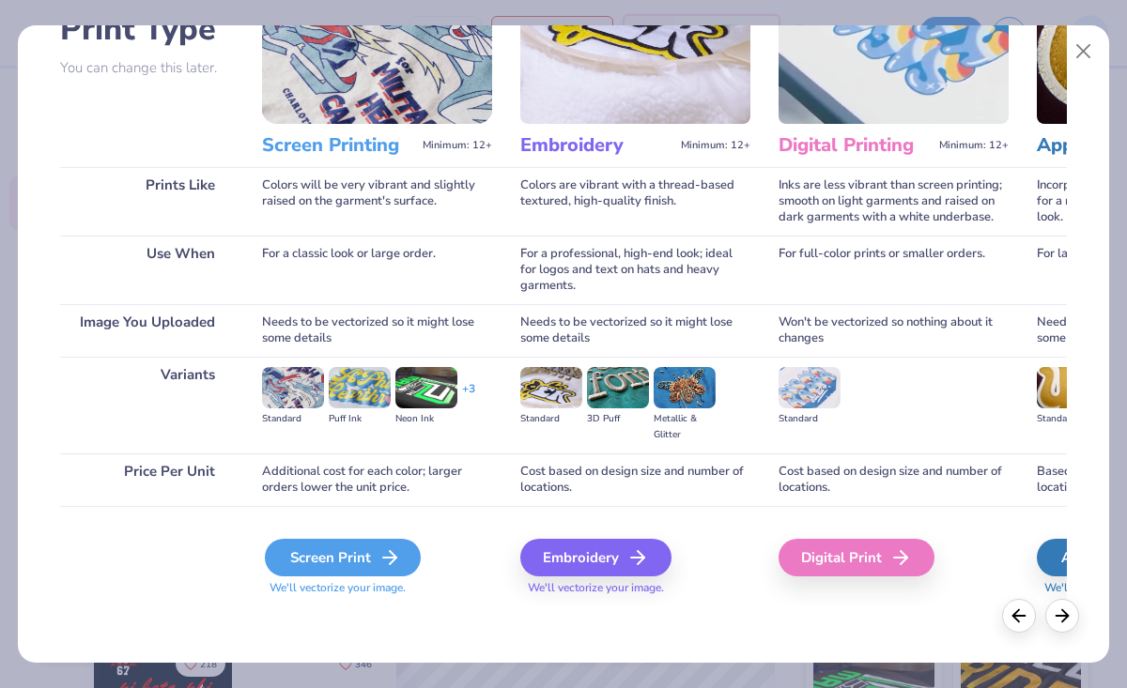
click at [345, 572] on div "Screen Print" at bounding box center [343, 558] width 156 height 38
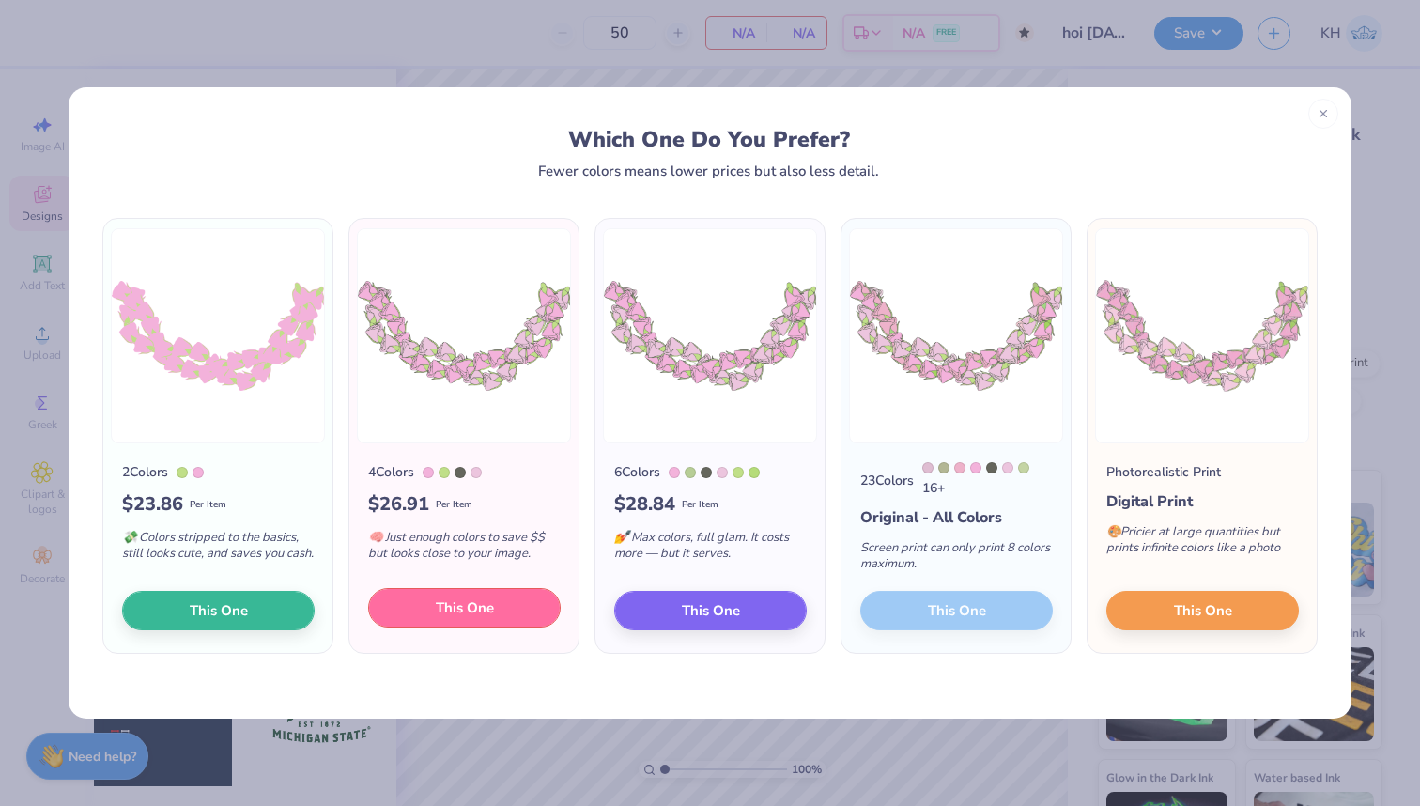
click at [492, 610] on span "This One" at bounding box center [465, 608] width 58 height 22
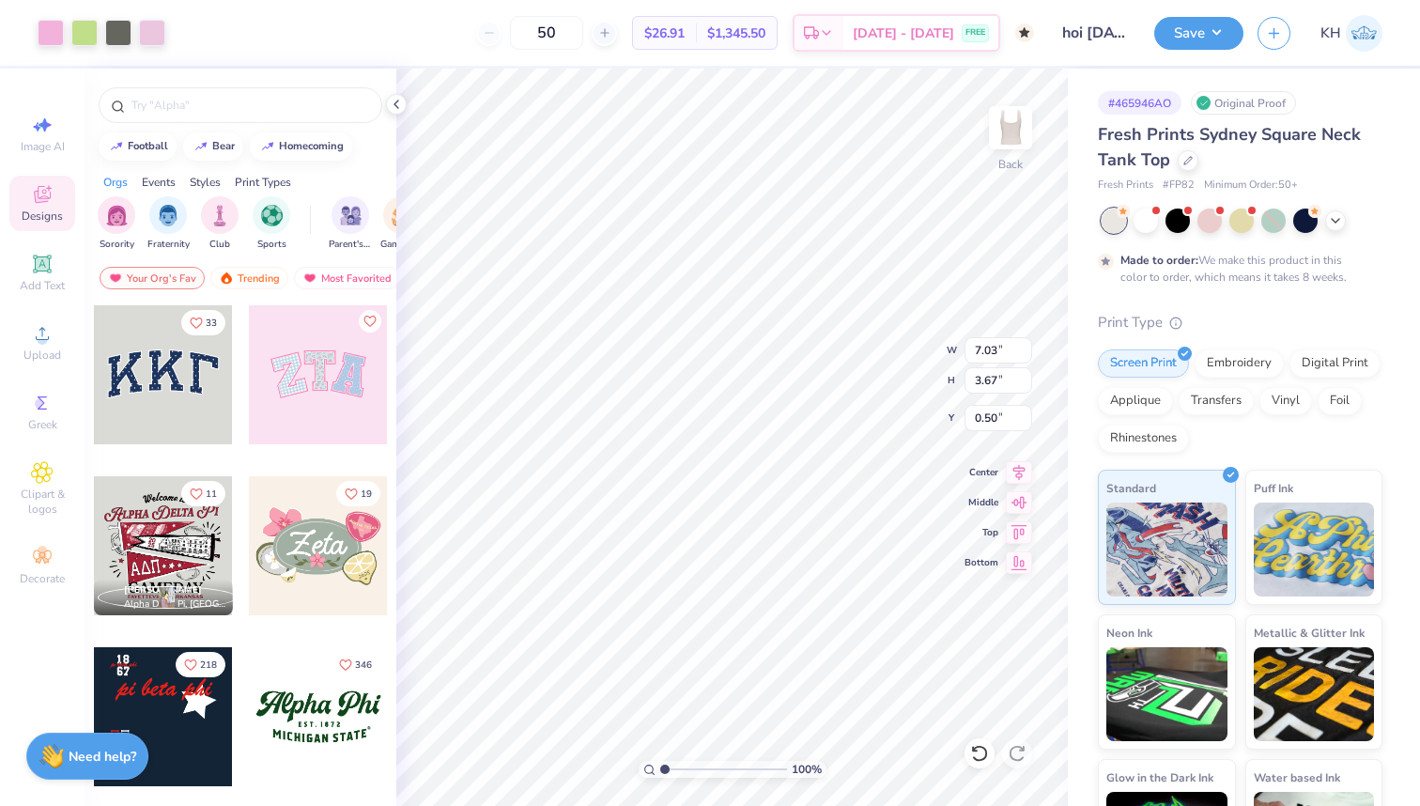
type input "0.50"
click at [143, 36] on div at bounding box center [152, 31] width 26 height 26
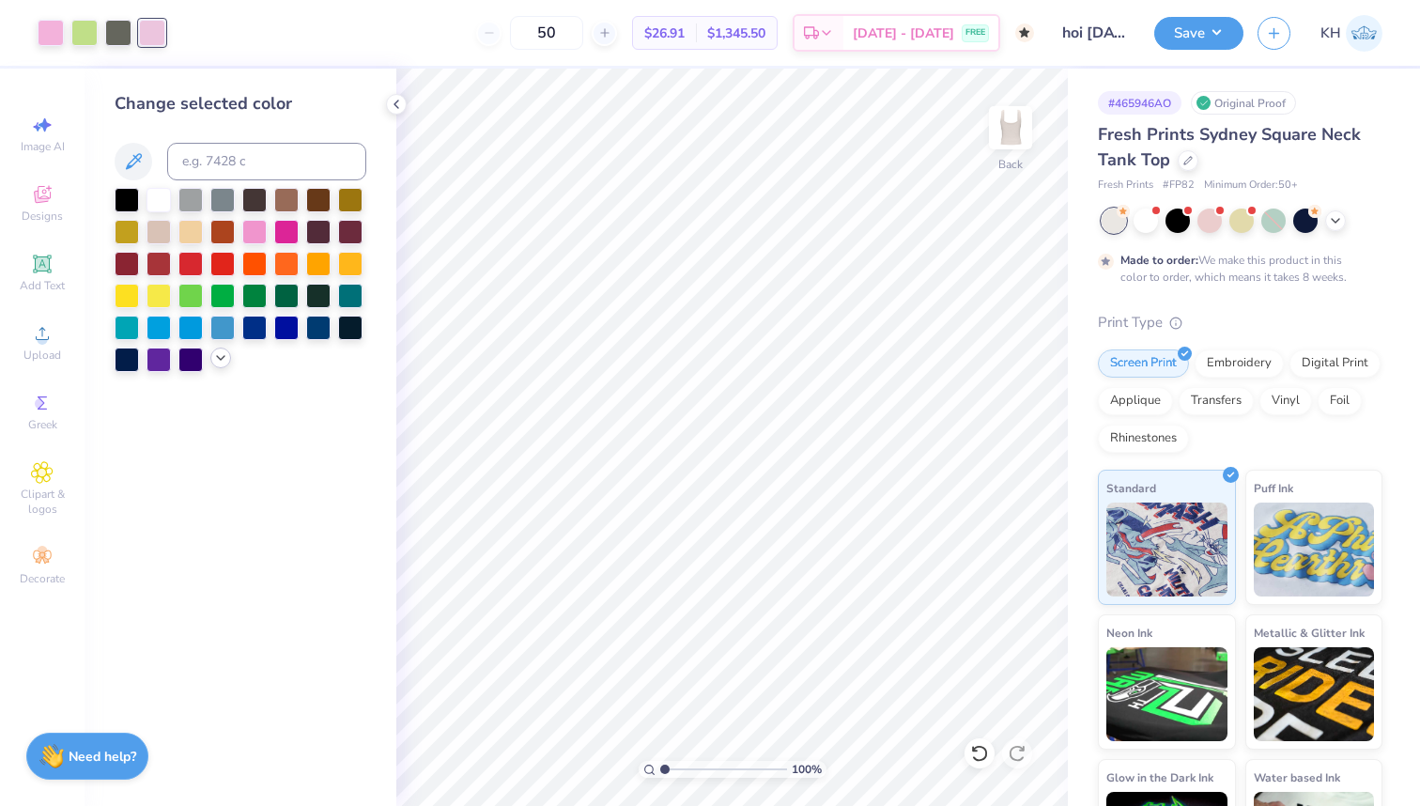
click at [218, 363] on icon at bounding box center [220, 357] width 15 height 15
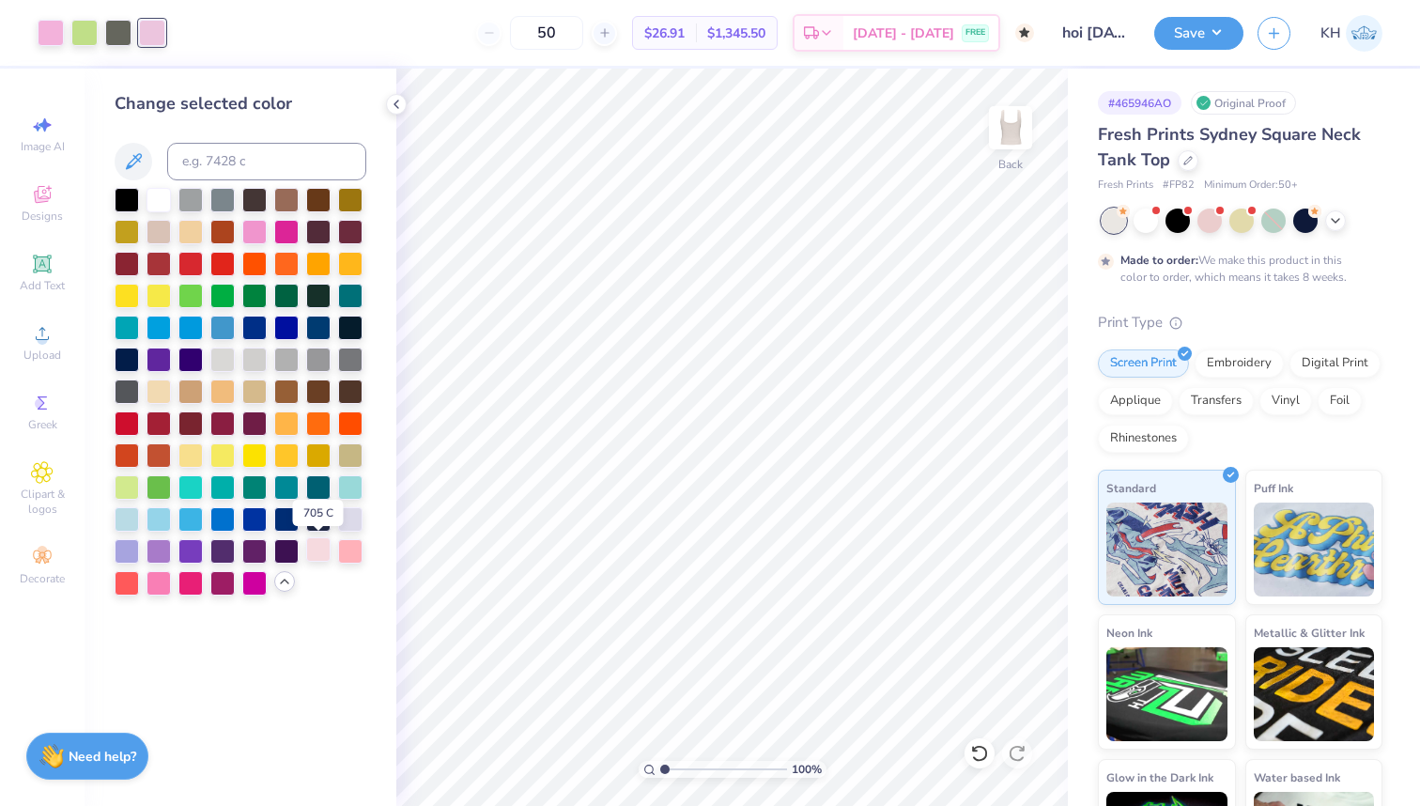
click at [313, 556] on div at bounding box center [318, 549] width 24 height 24
click at [976, 687] on icon at bounding box center [979, 753] width 19 height 19
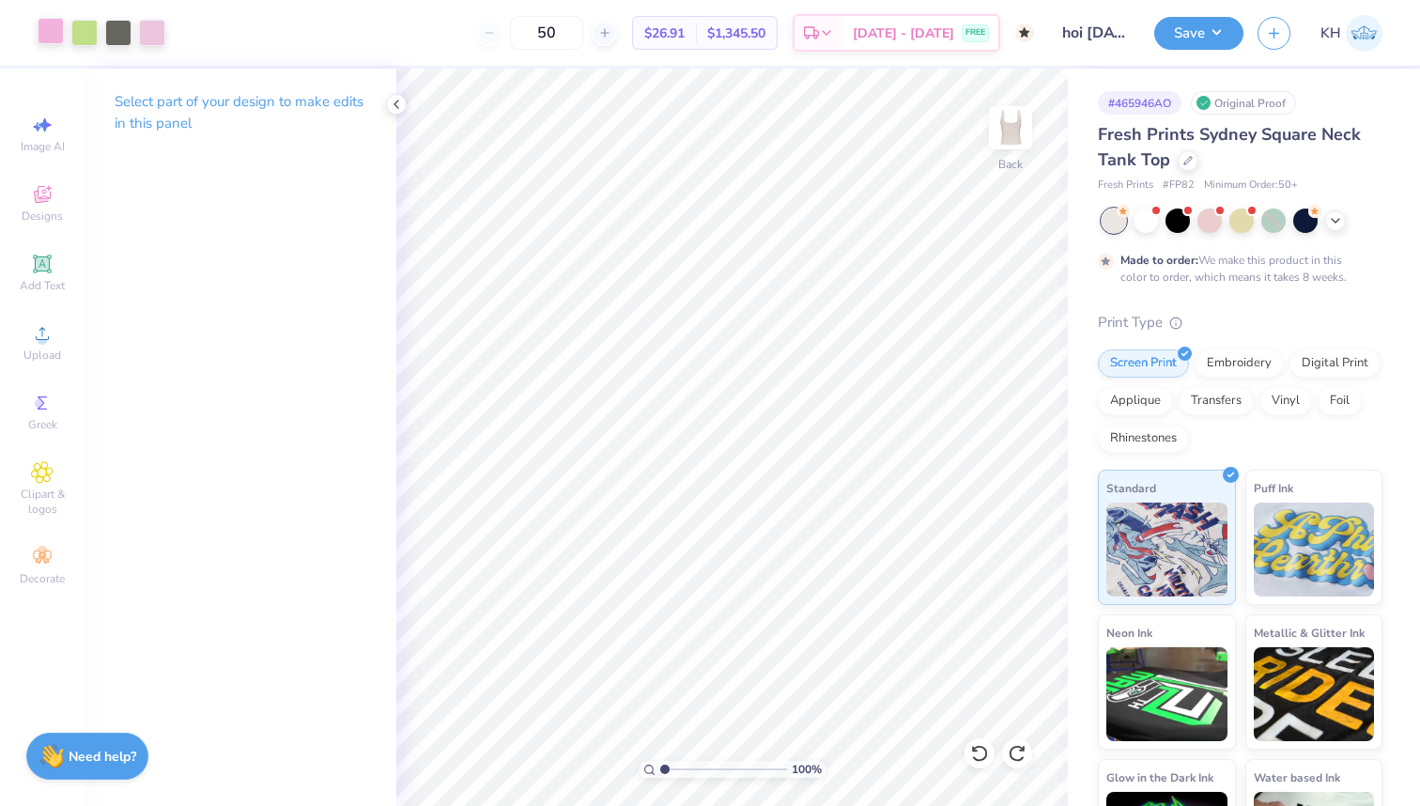
click at [52, 30] on div at bounding box center [51, 31] width 26 height 26
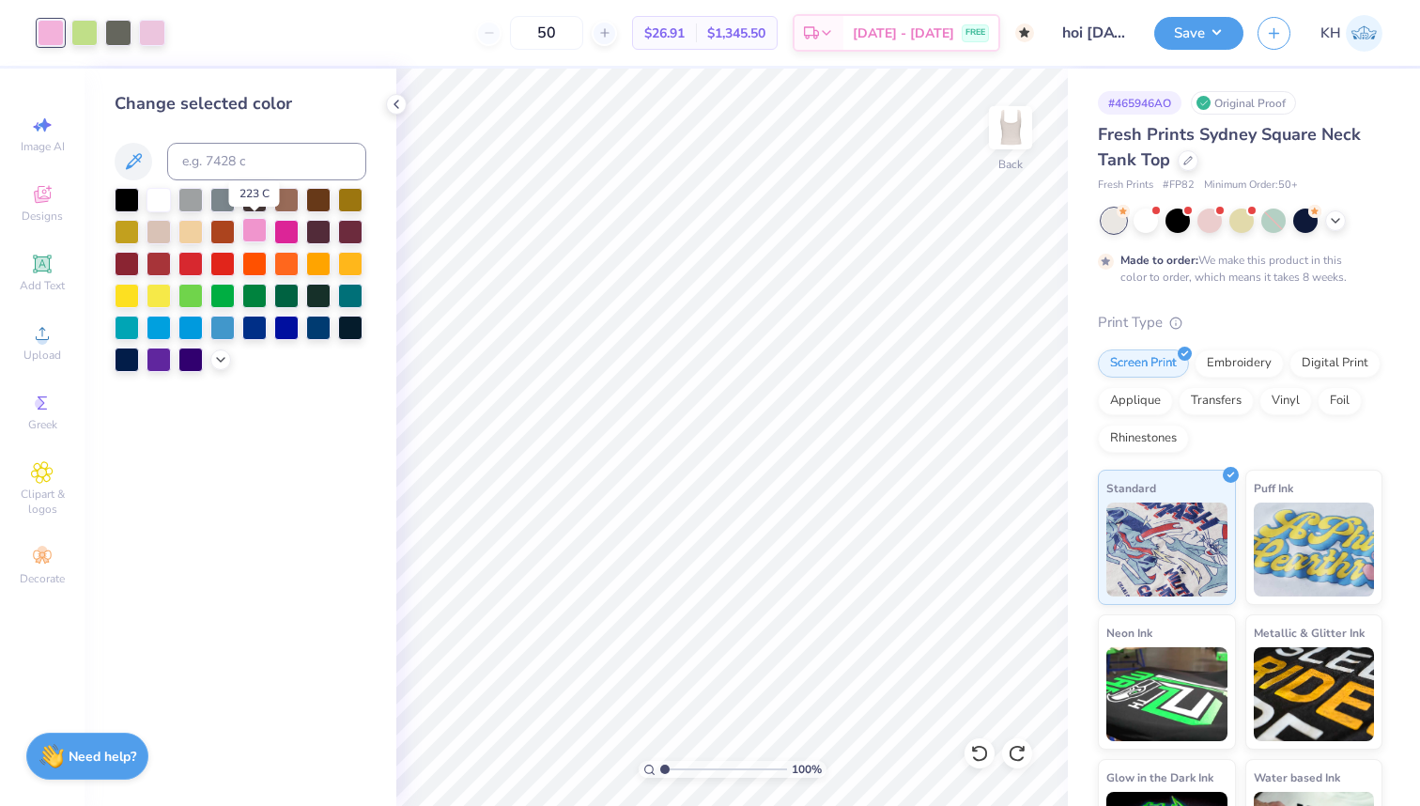
click at [255, 227] on div at bounding box center [254, 230] width 24 height 24
click at [975, 687] on icon at bounding box center [979, 753] width 19 height 19
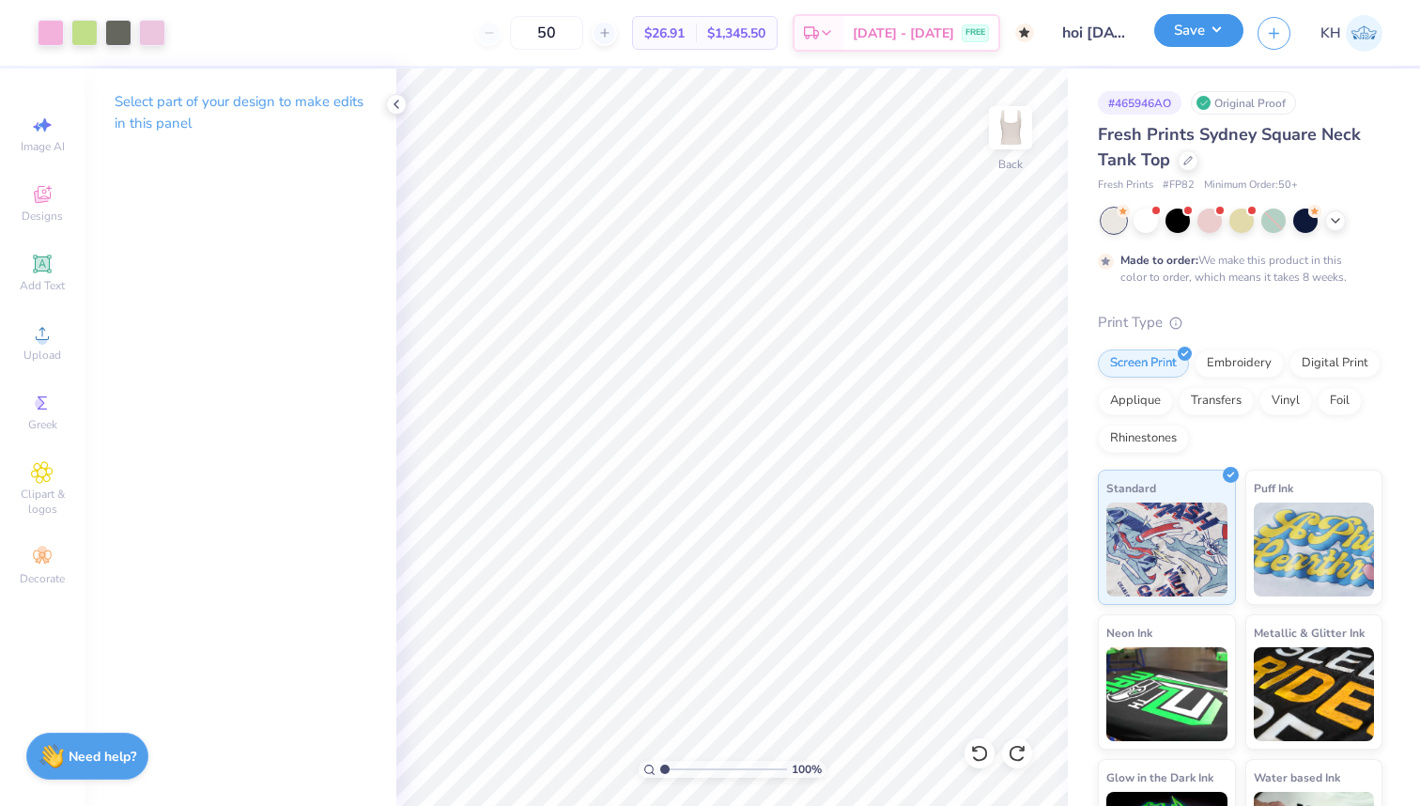
click at [1126, 37] on button "Save" at bounding box center [1198, 30] width 89 height 33
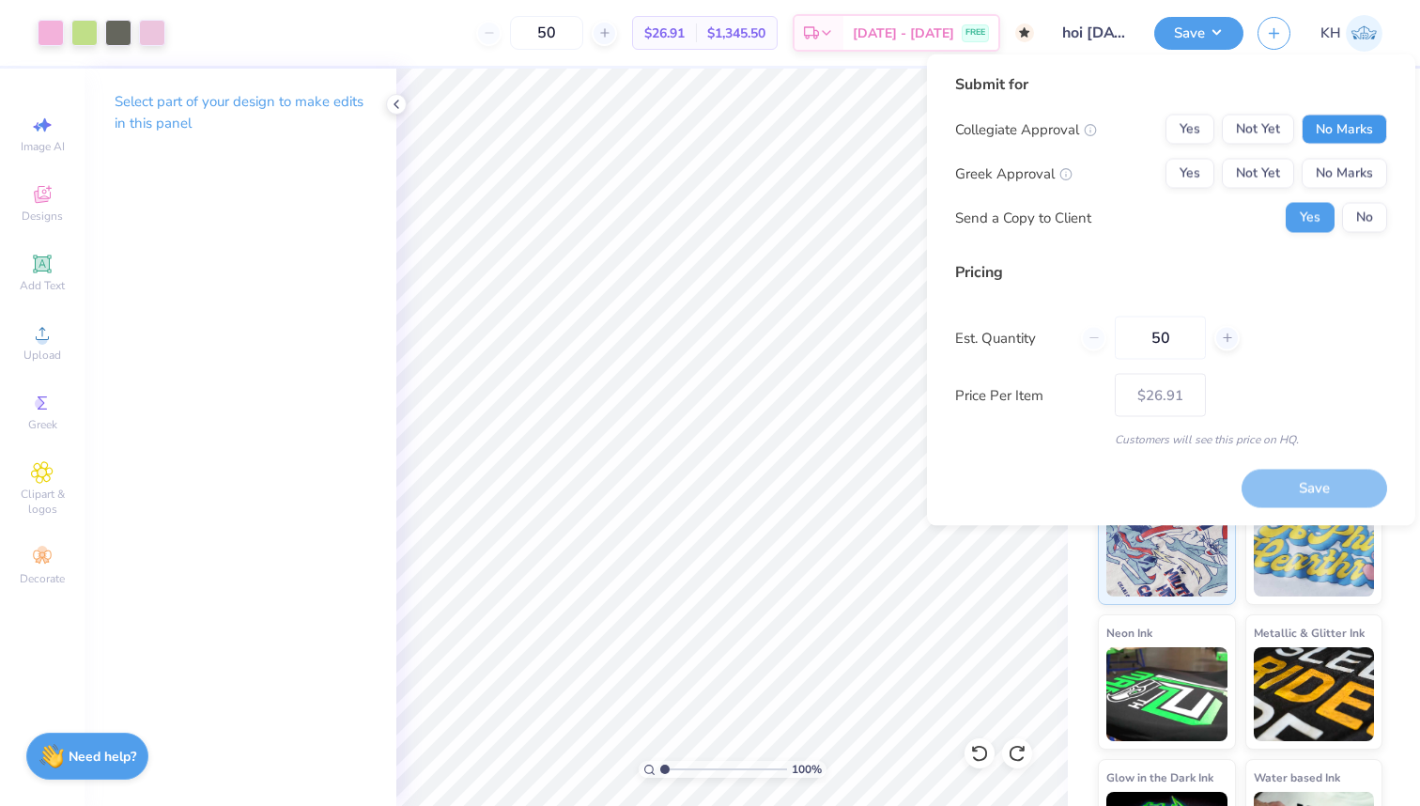
click at [1126, 133] on button "No Marks" at bounding box center [1344, 130] width 85 height 30
click at [1126, 180] on button "No Marks" at bounding box center [1344, 174] width 85 height 30
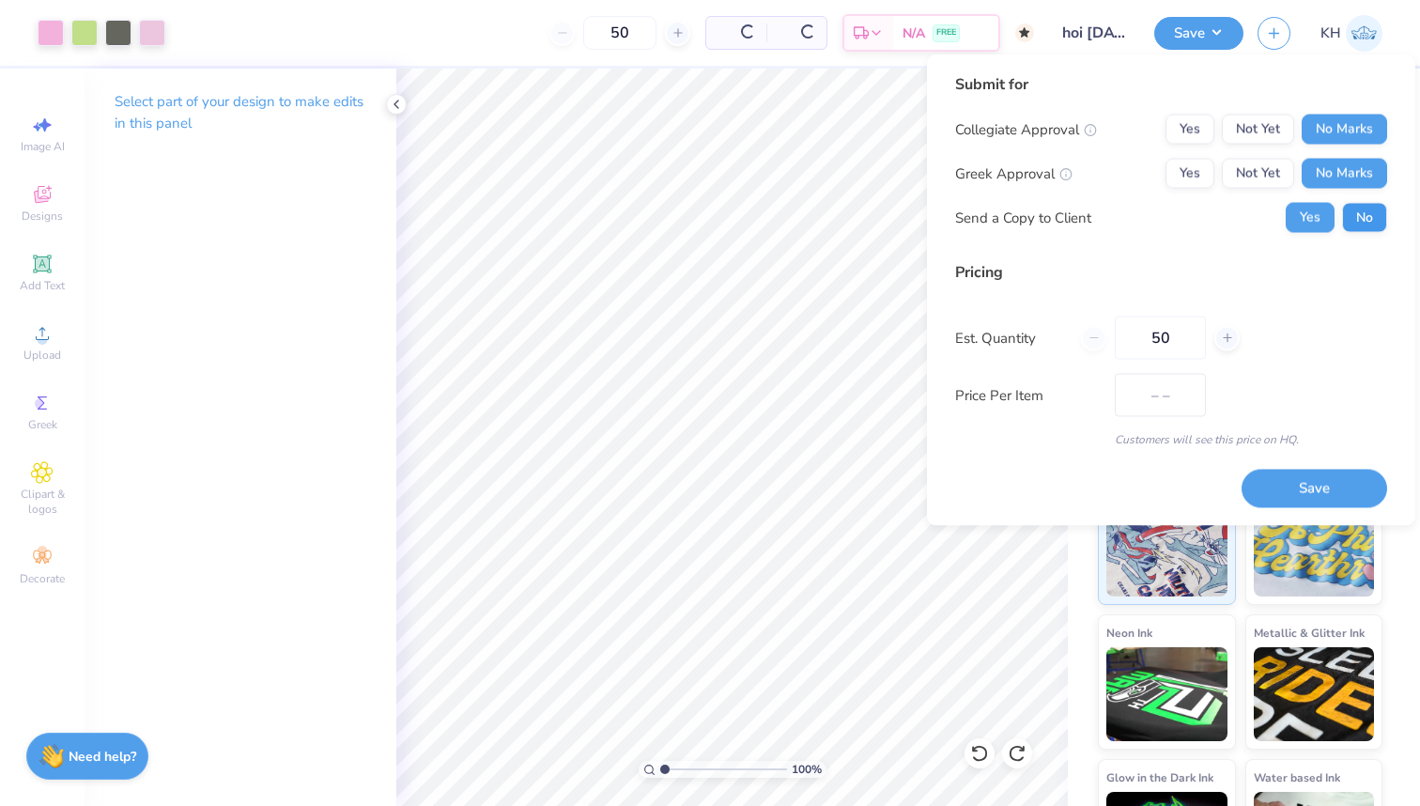
type input "$26.91"
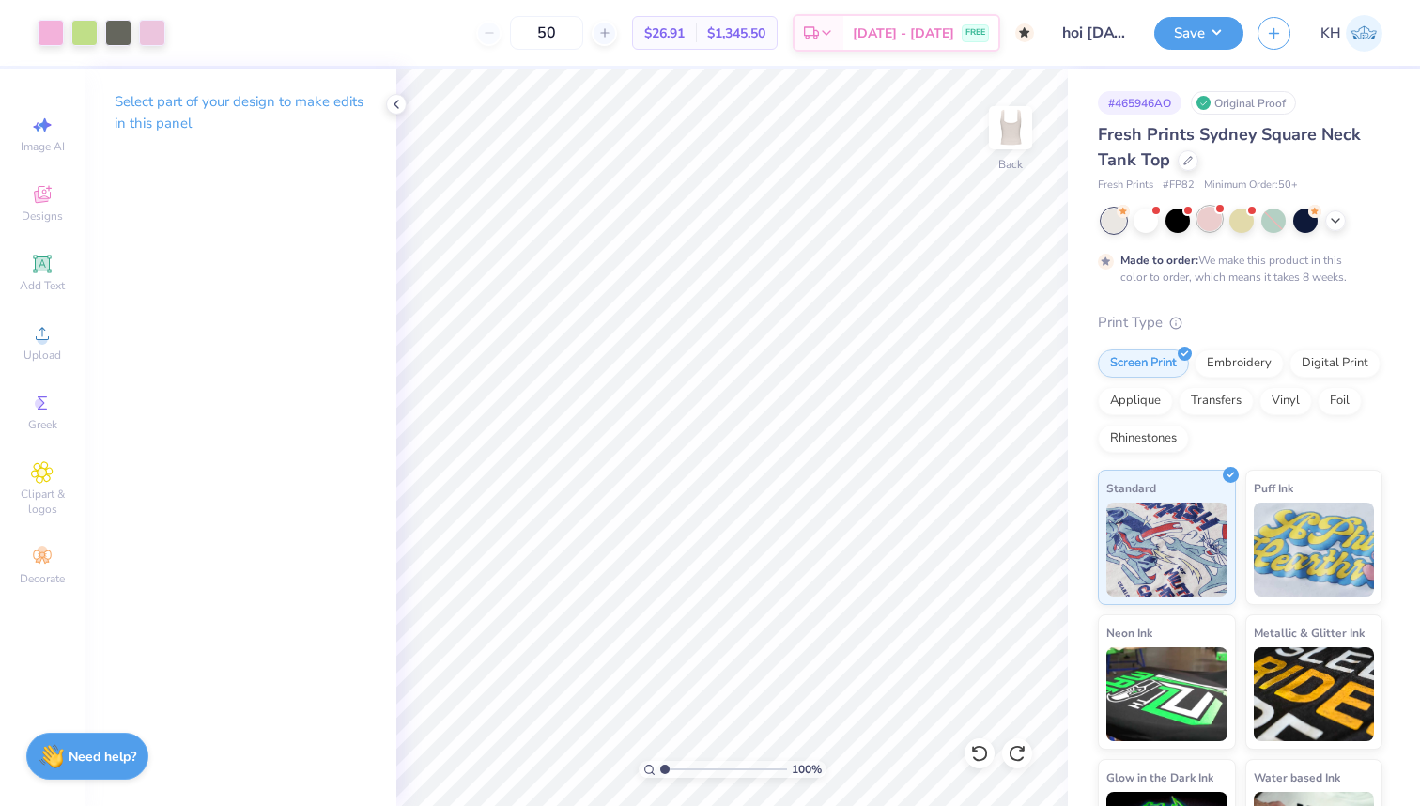
click at [1126, 224] on div at bounding box center [1209, 219] width 24 height 24
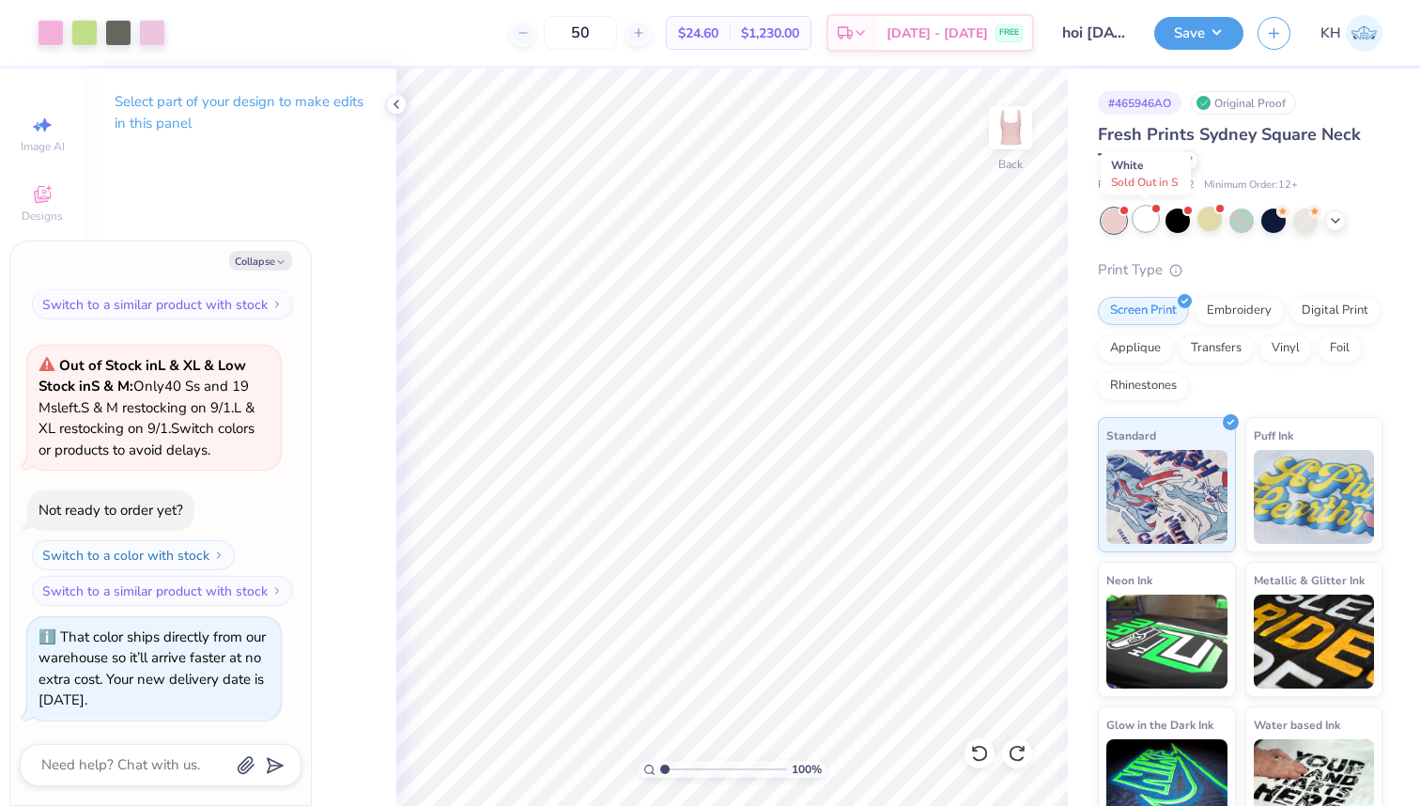
click at [1126, 222] on div at bounding box center [1146, 219] width 24 height 24
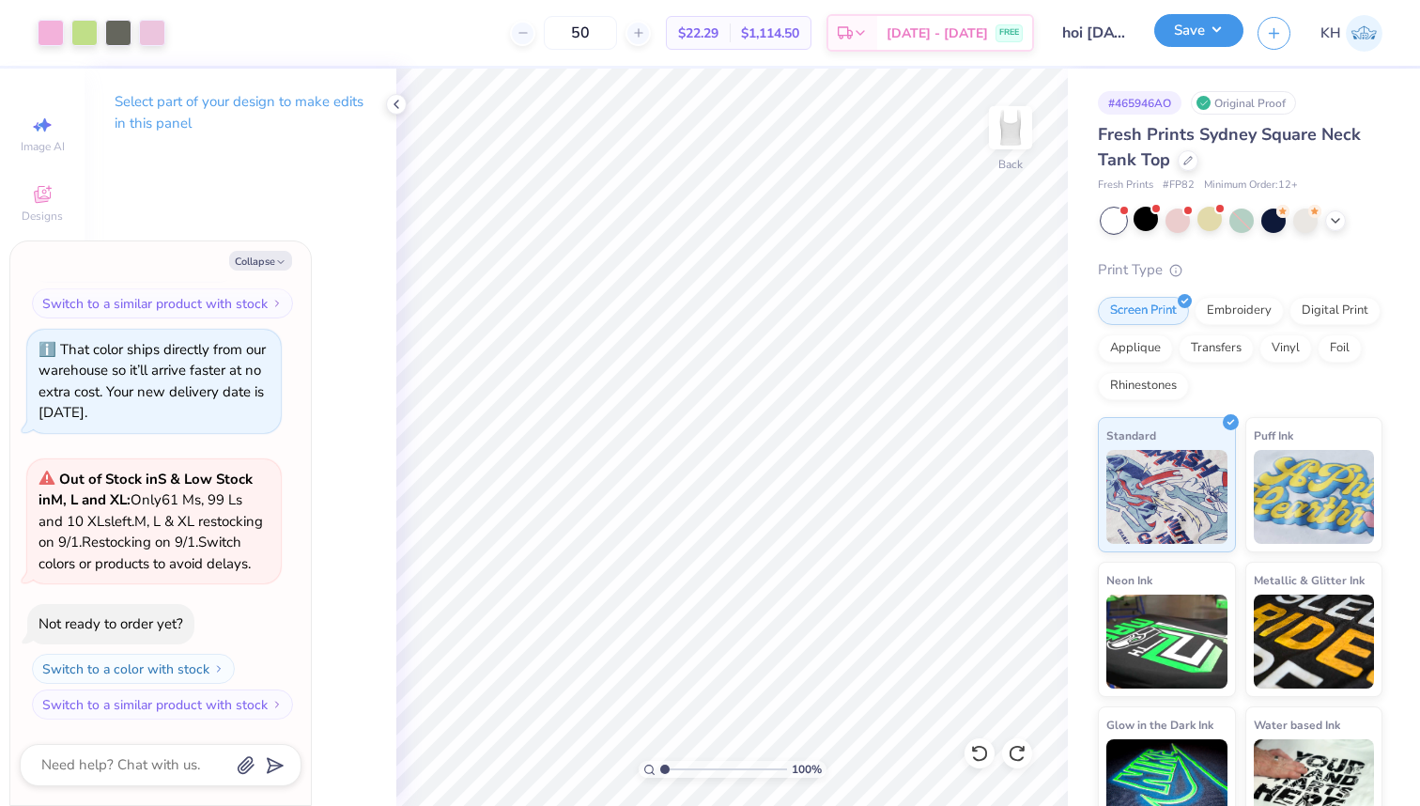
click at [1126, 47] on div "Save" at bounding box center [1198, 33] width 89 height 33
click at [1126, 32] on button "Save" at bounding box center [1198, 30] width 89 height 33
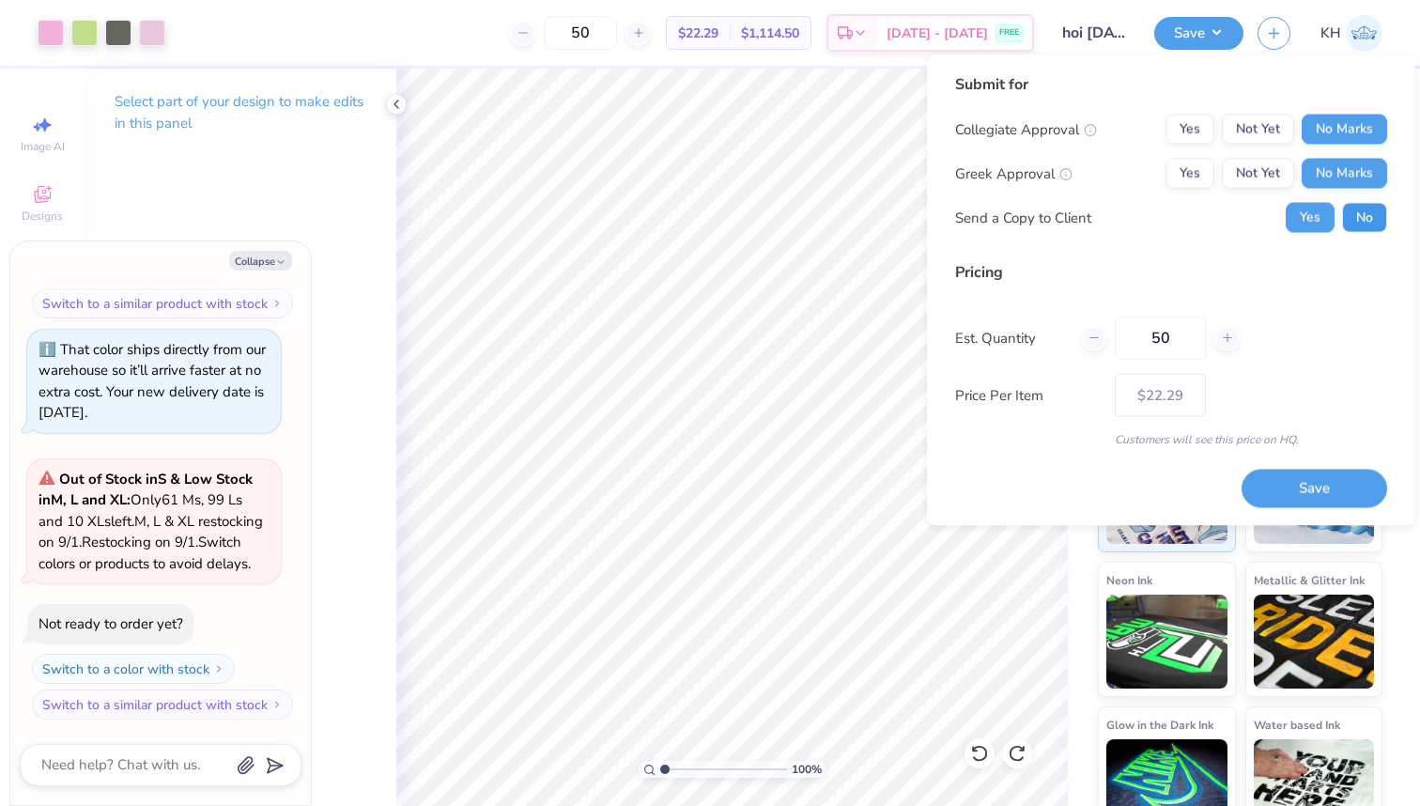
click at [1126, 216] on button "No" at bounding box center [1364, 218] width 45 height 30
type textarea "x"
click at [1126, 492] on button "Save" at bounding box center [1315, 488] width 146 height 39
type input "$22.29"
type textarea "x"
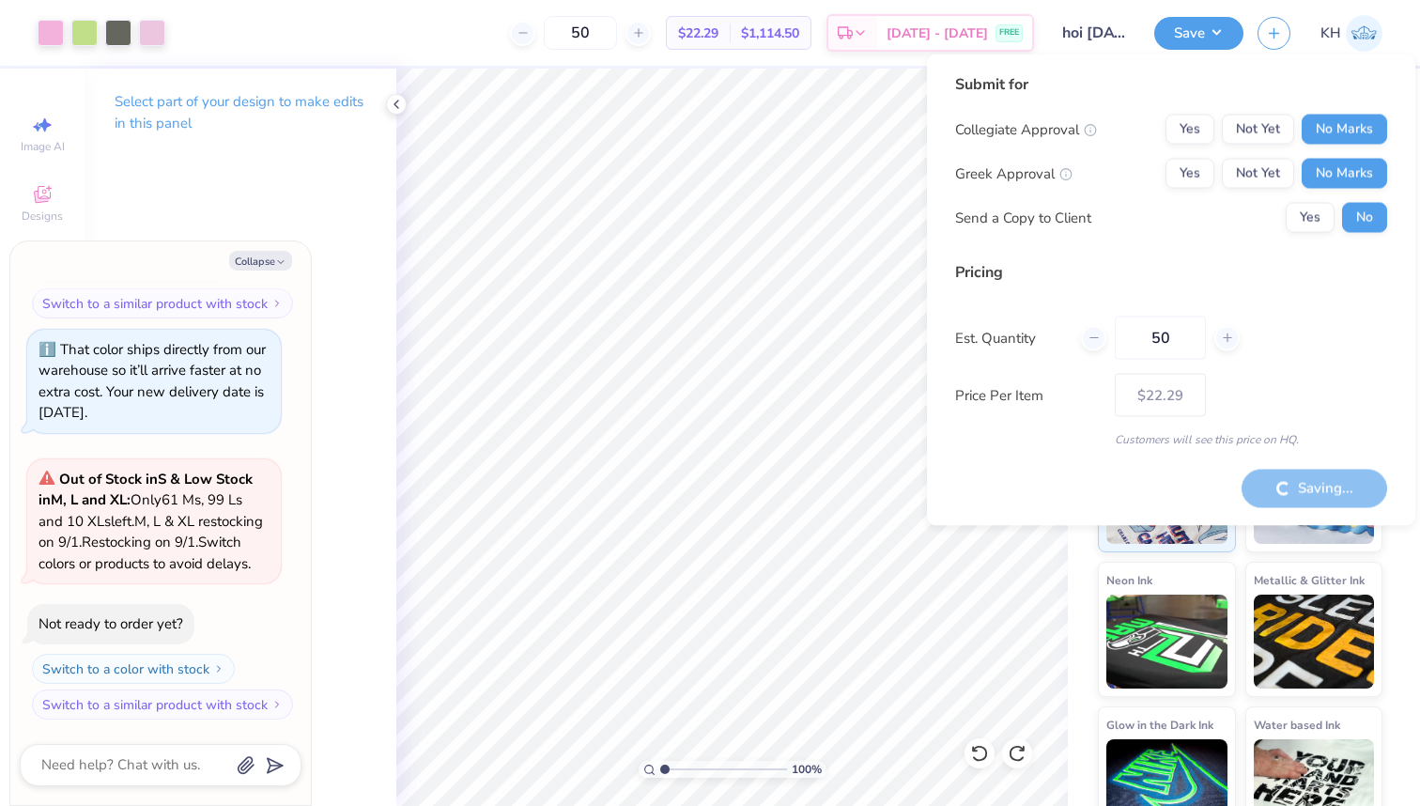
type input "– –"
type textarea "x"
type input "$22.29"
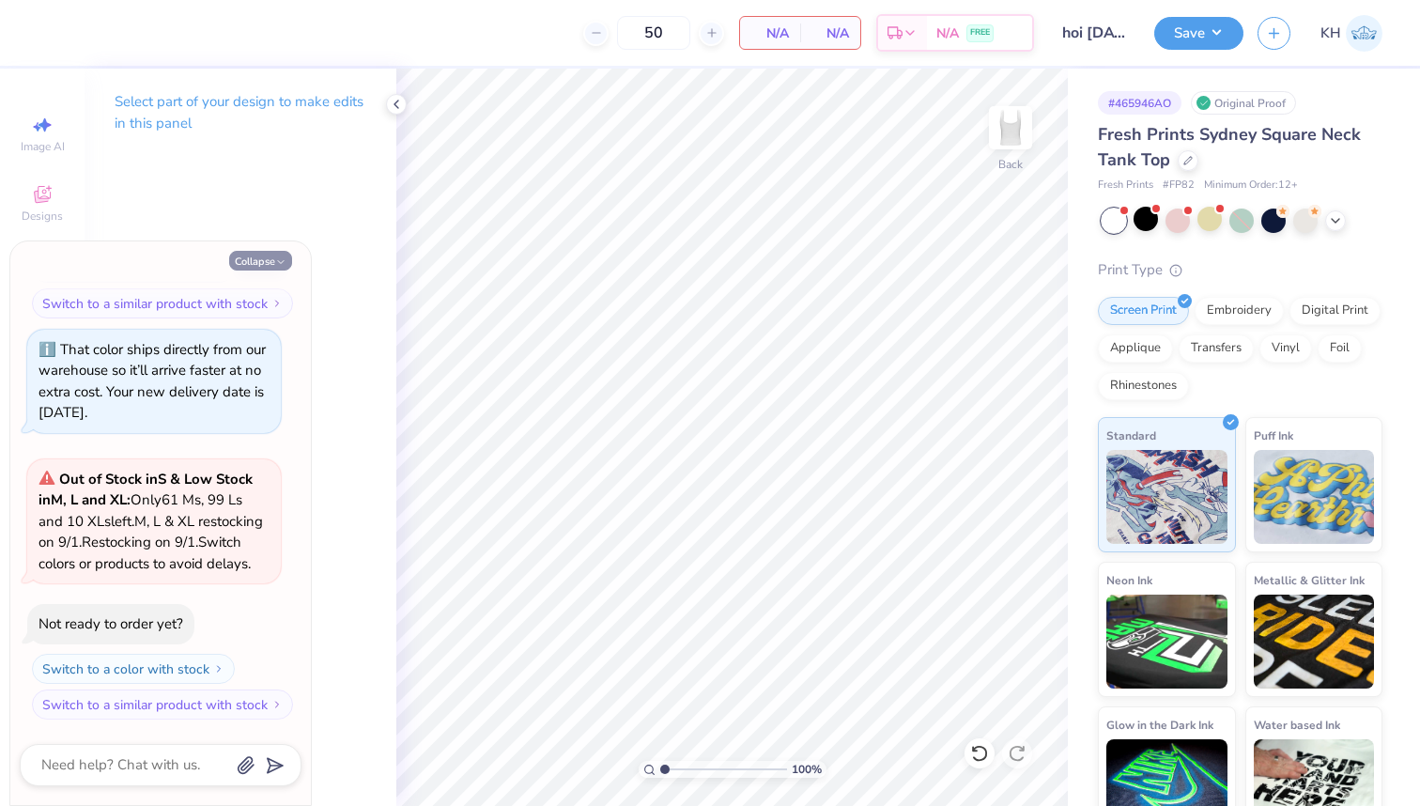
click at [258, 253] on button "Collapse" at bounding box center [260, 261] width 63 height 20
type textarea "x"
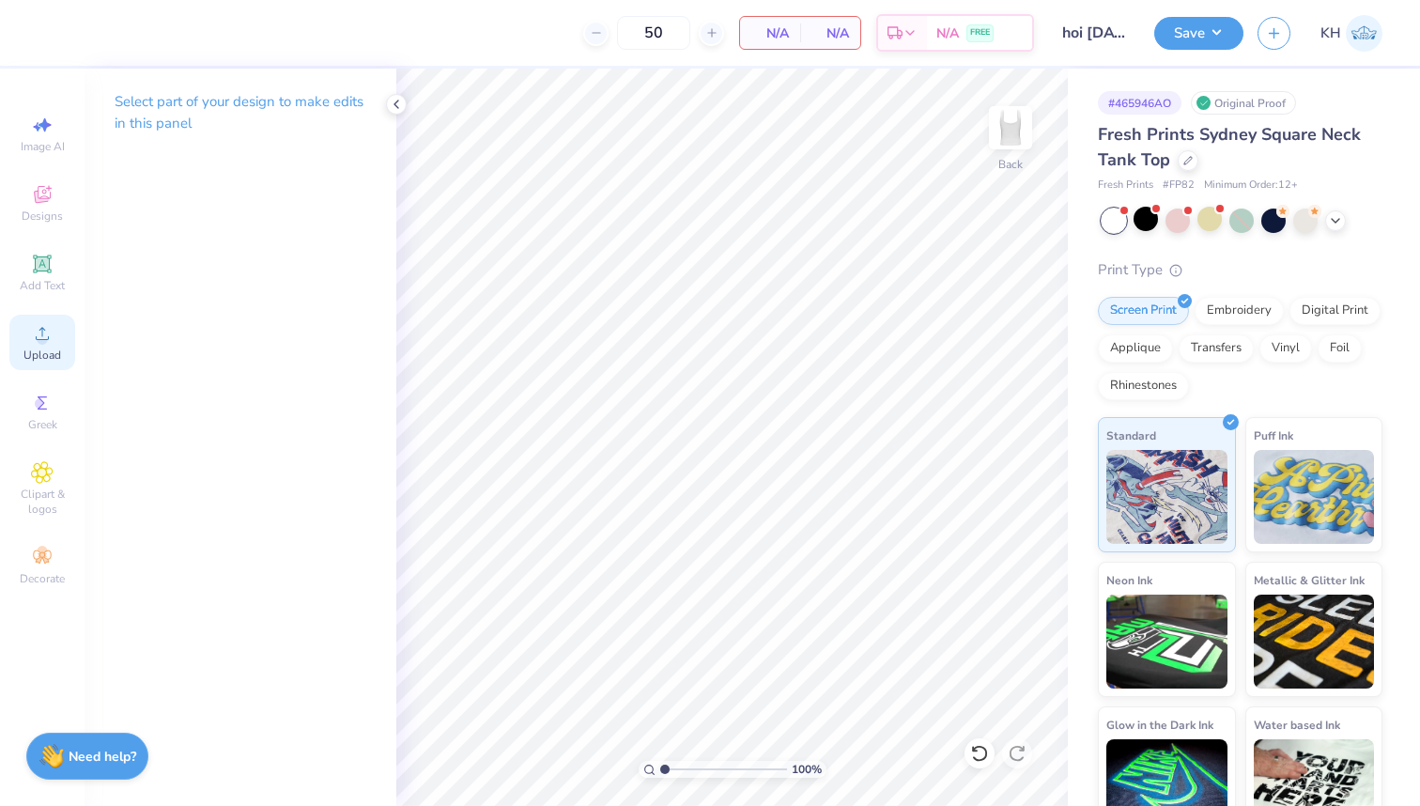
click at [42, 332] on icon at bounding box center [42, 333] width 23 height 23
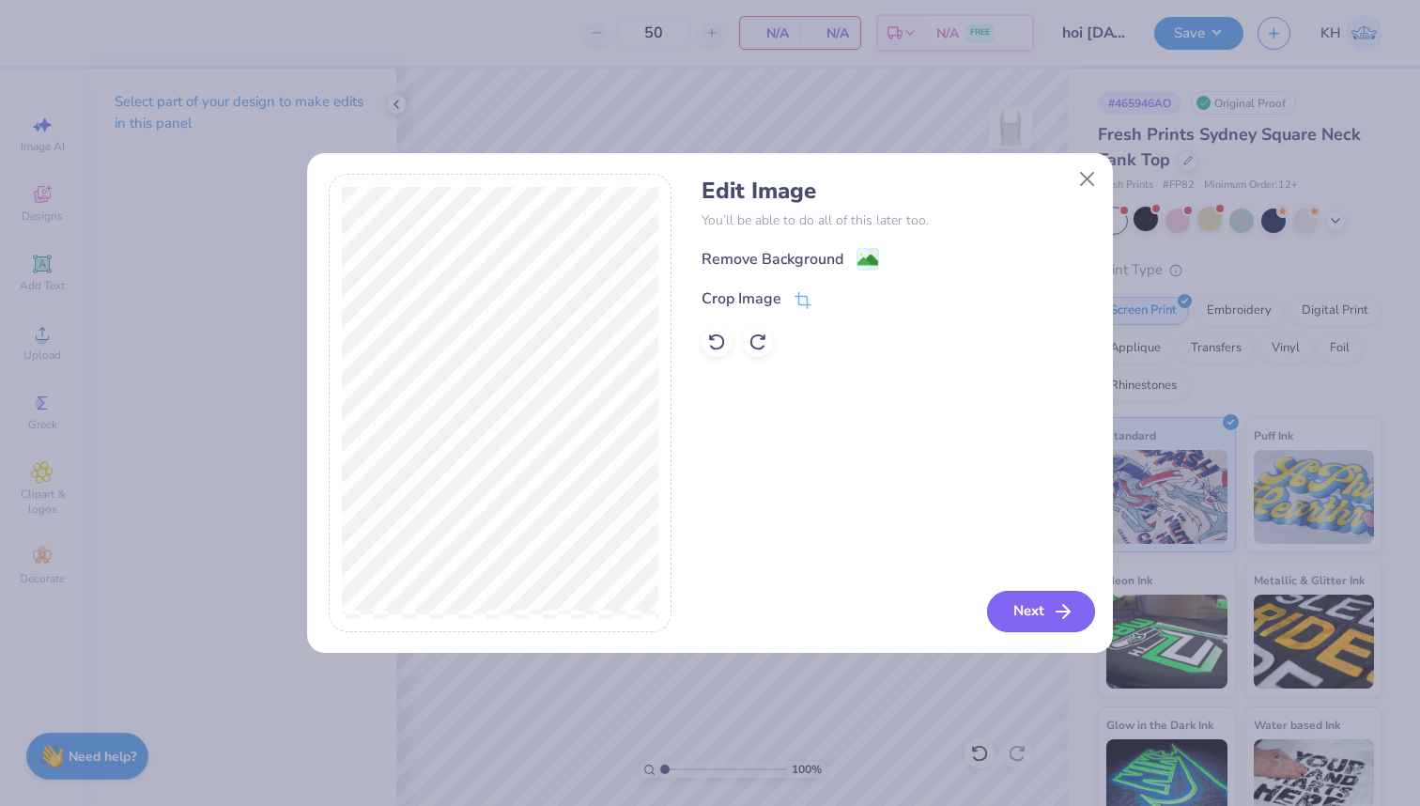
click at [1015, 605] on button "Next" at bounding box center [1041, 611] width 108 height 41
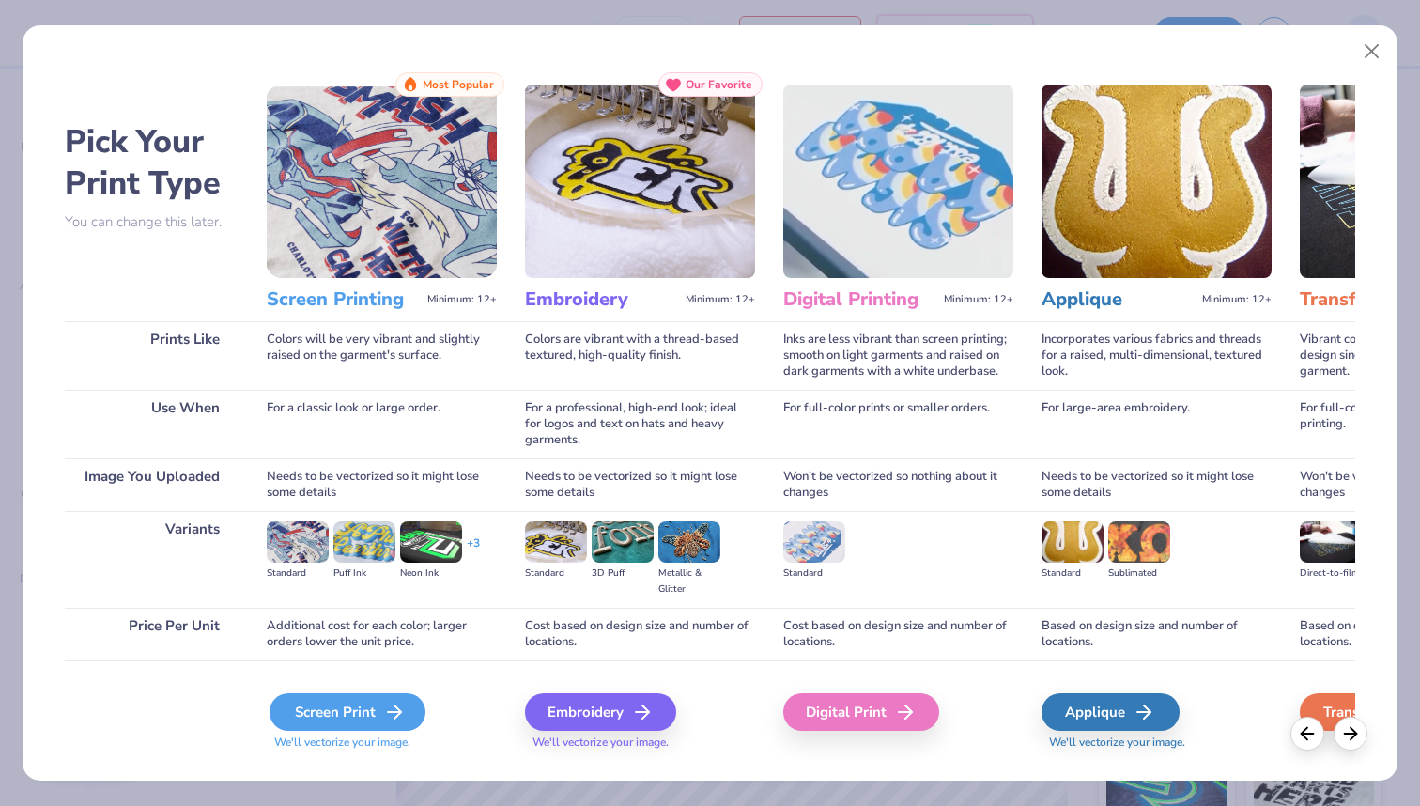
click at [384, 687] on icon at bounding box center [394, 712] width 23 height 23
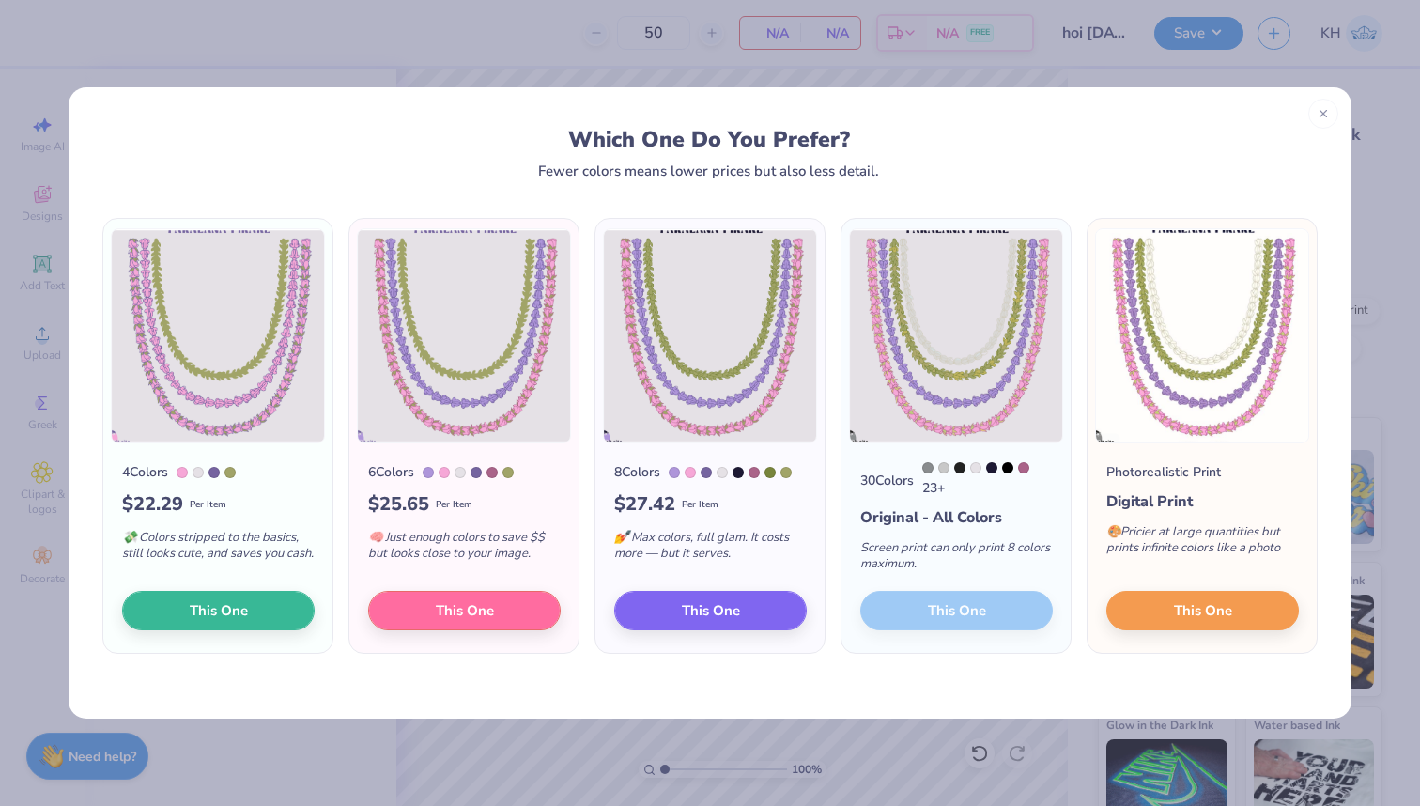
click at [986, 614] on div "30 Colors 23 + Original - All Colors Screen print can only print 8 colors maxim…" at bounding box center [955, 547] width 229 height 209
click at [968, 615] on div "30 Colors 23 + Original - All Colors Screen print can only print 8 colors maxim…" at bounding box center [955, 547] width 229 height 209
click at [754, 613] on button "This One" at bounding box center [710, 607] width 193 height 39
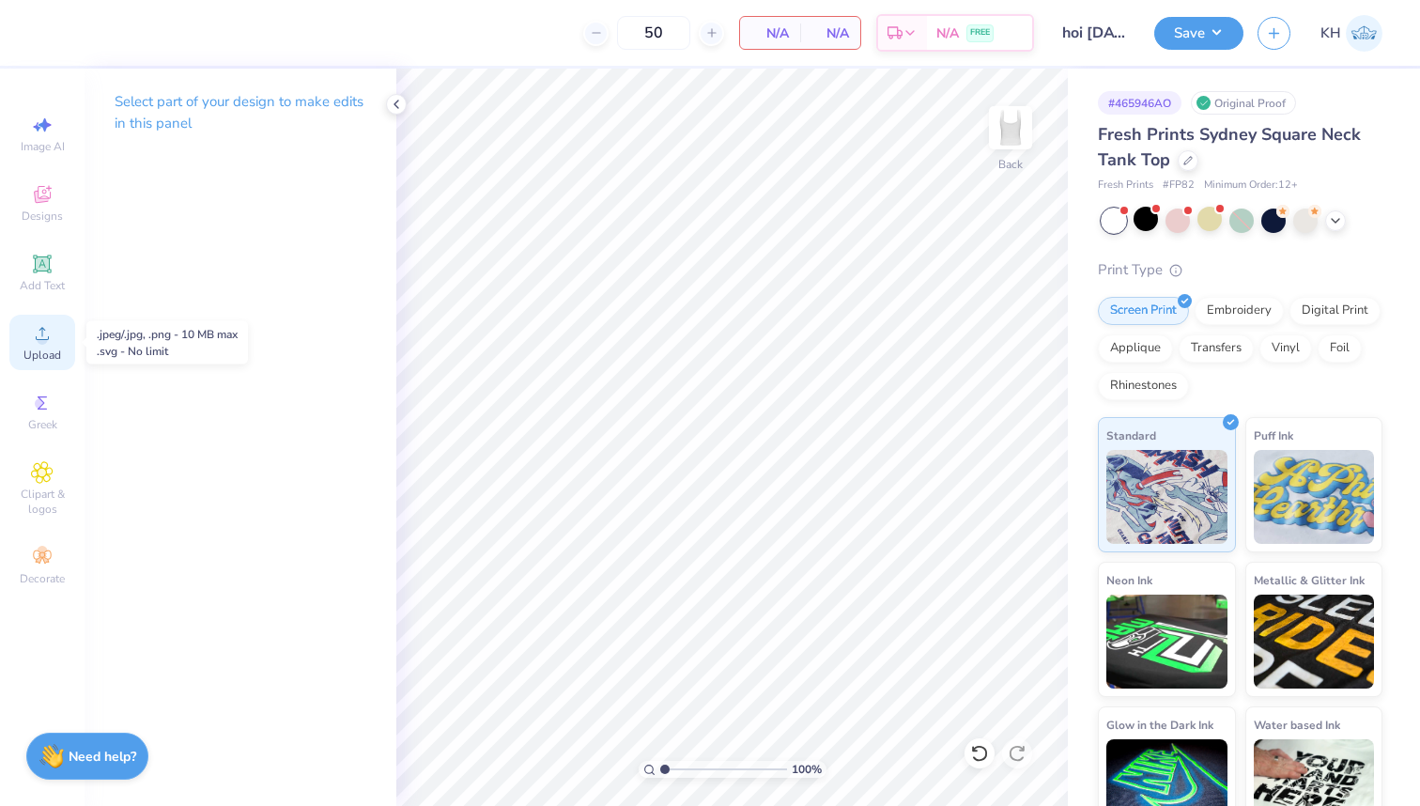
click at [44, 346] on div "Upload" at bounding box center [42, 342] width 66 height 55
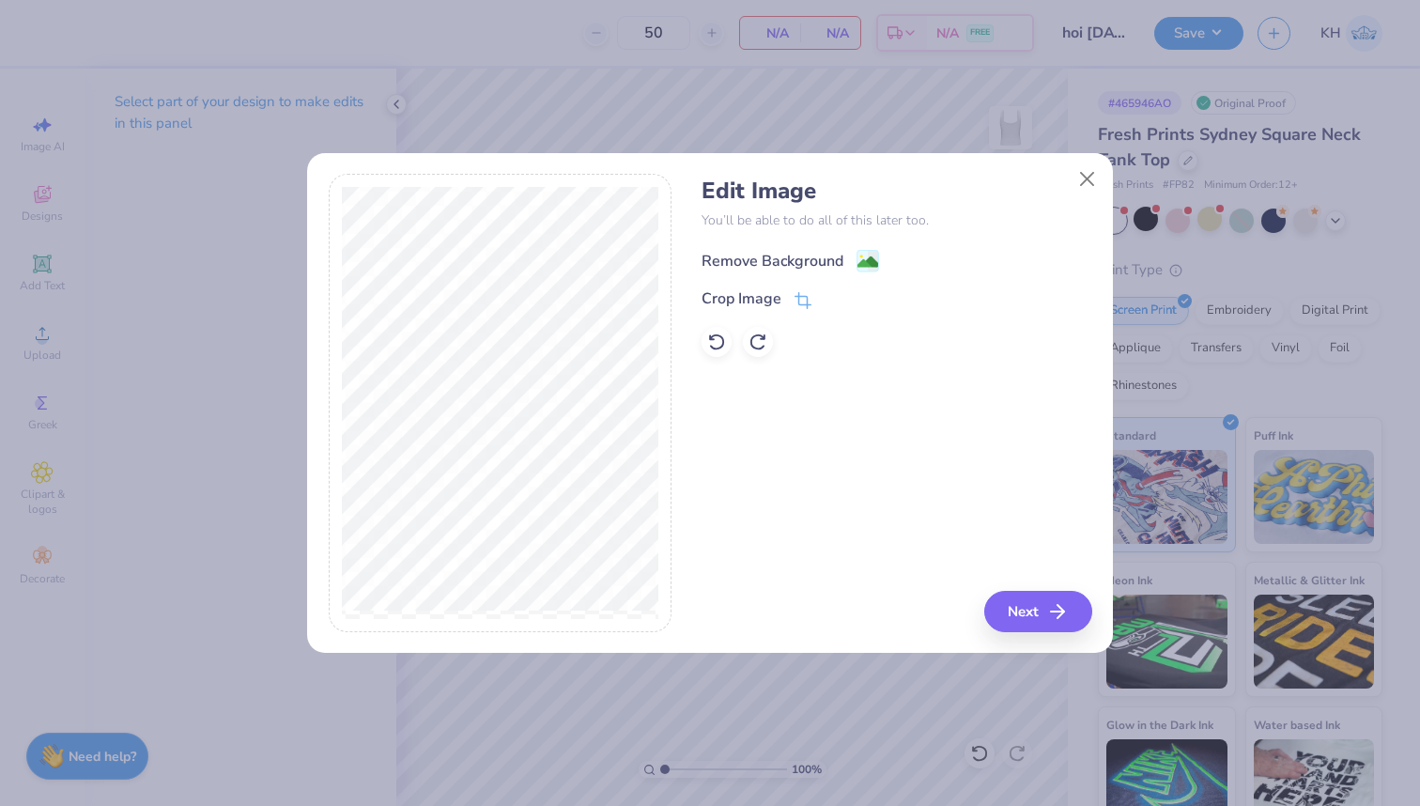
click at [869, 254] on image at bounding box center [867, 262] width 21 height 21
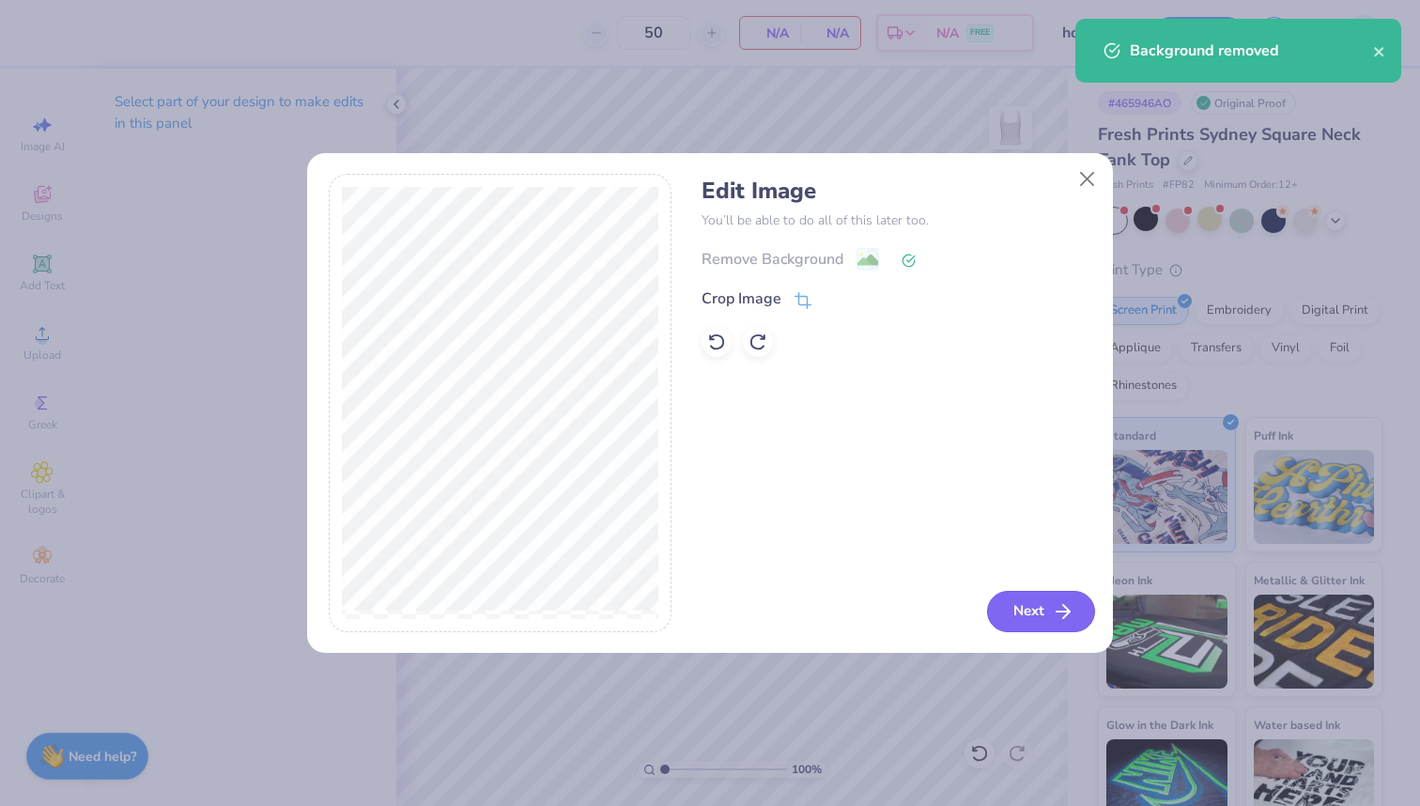
click at [1044, 610] on button "Next" at bounding box center [1041, 611] width 108 height 41
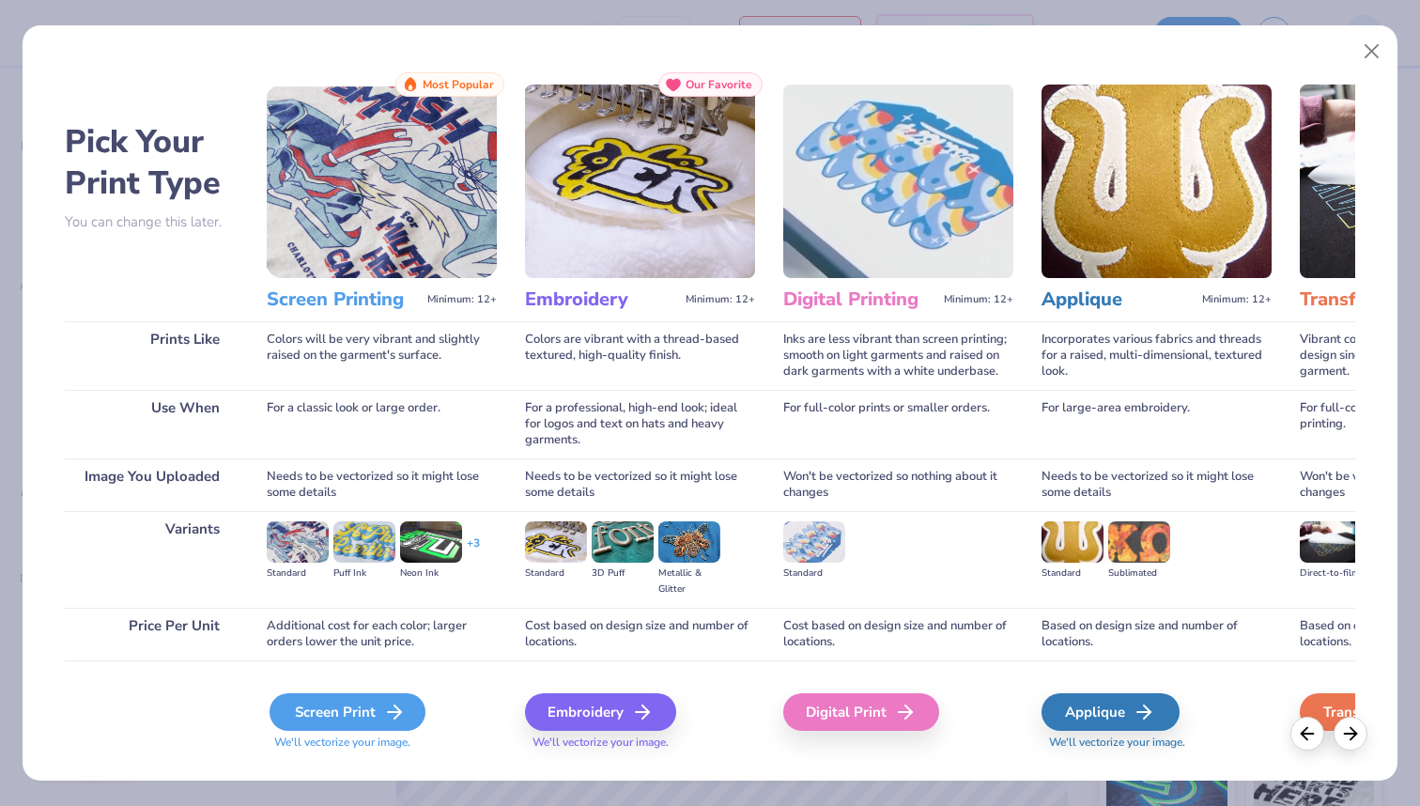
click at [364, 687] on div "Screen Print" at bounding box center [348, 712] width 156 height 38
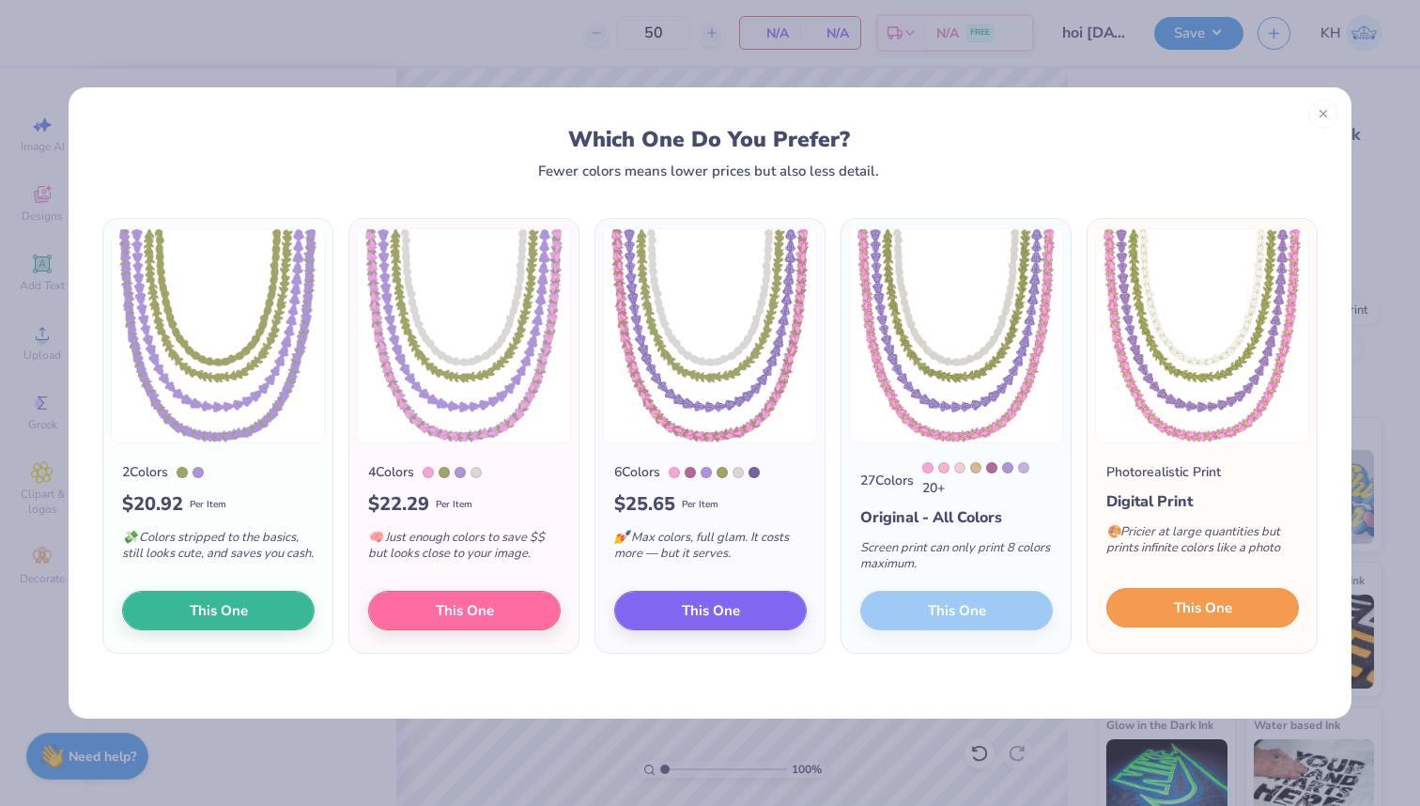
click at [1126, 618] on button "This One" at bounding box center [1202, 607] width 193 height 39
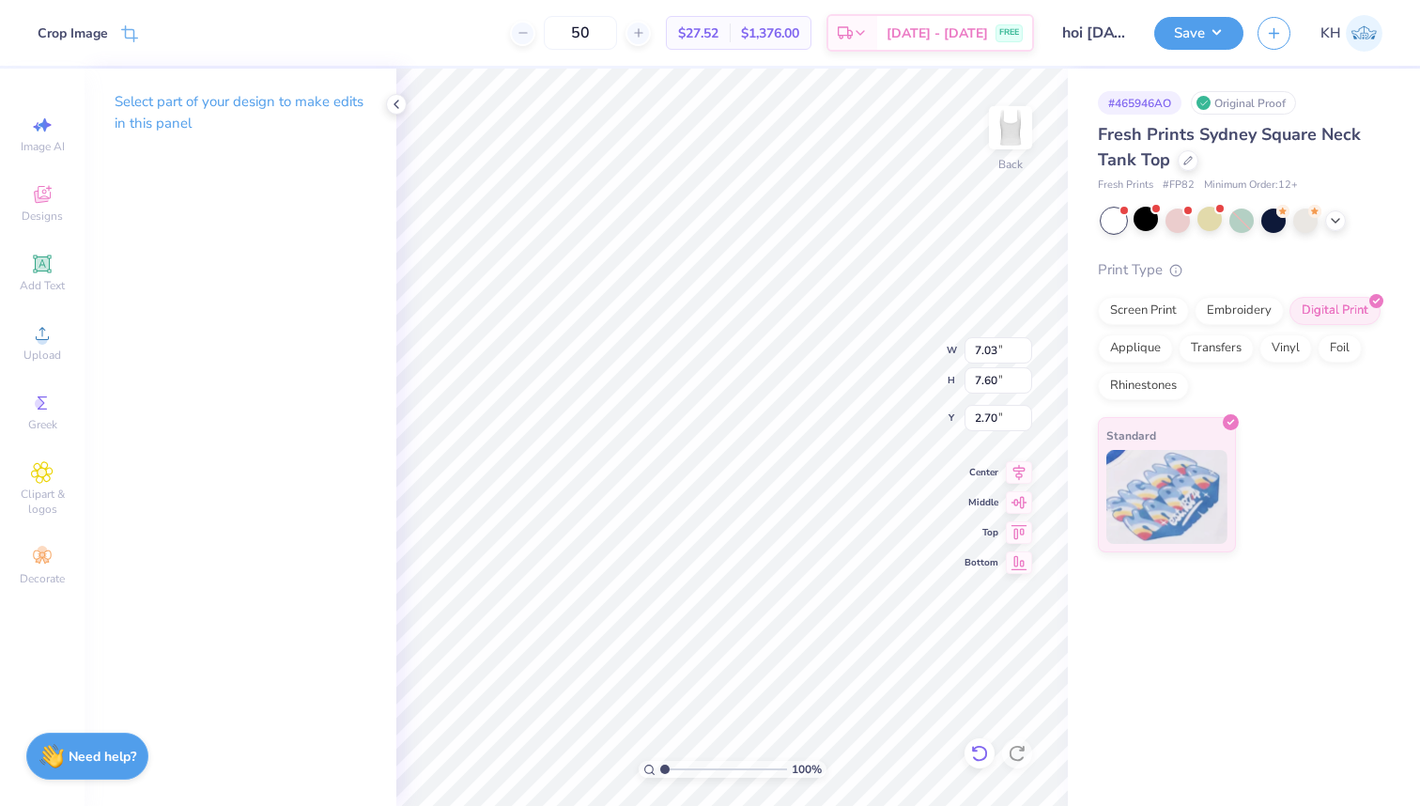
click at [977, 687] on div at bounding box center [979, 753] width 30 height 30
